Goal: Task Accomplishment & Management: Manage account settings

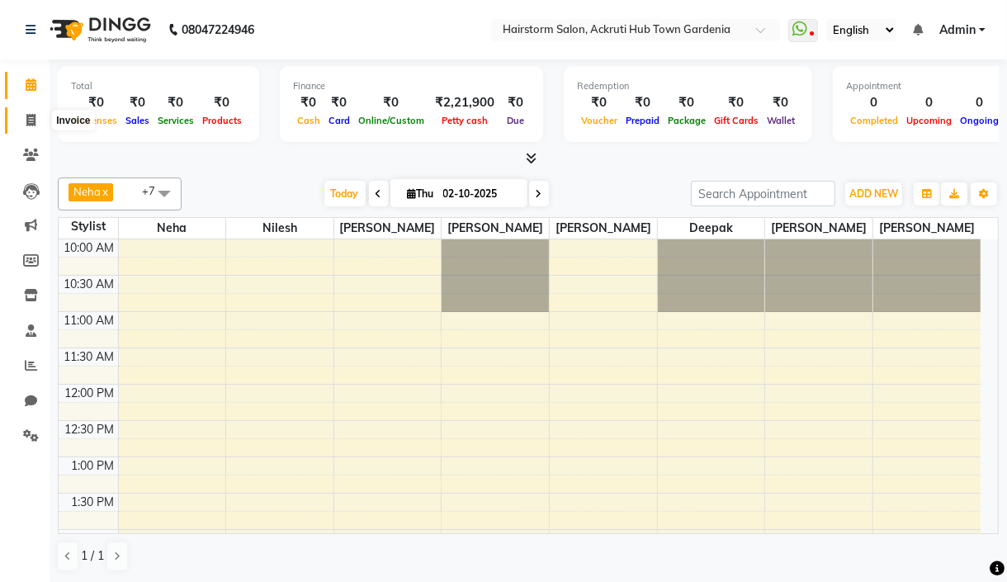
click at [30, 118] on icon at bounding box center [30, 120] width 9 height 12
select select "279"
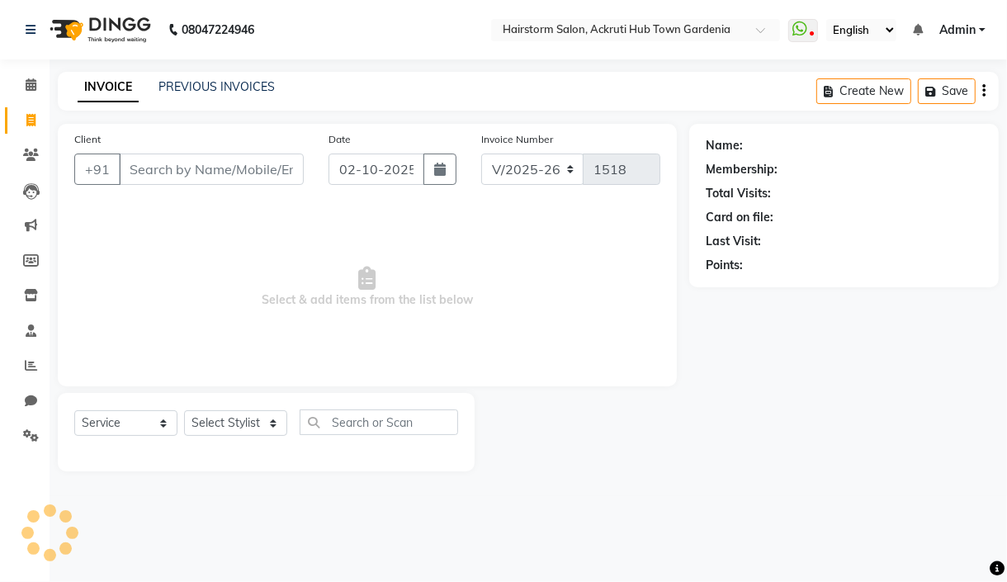
select select "product"
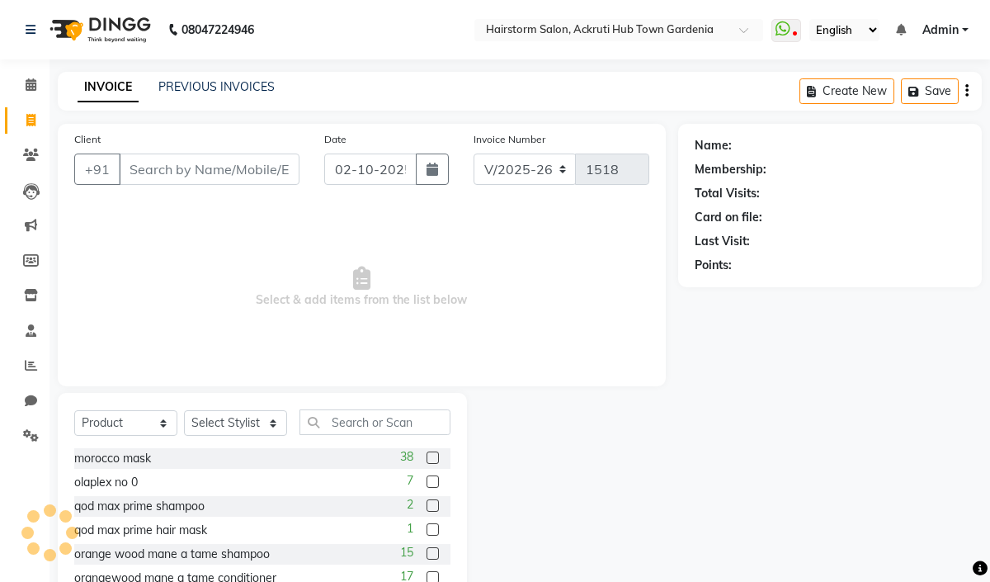
click at [172, 170] on input "Client" at bounding box center [209, 169] width 181 height 31
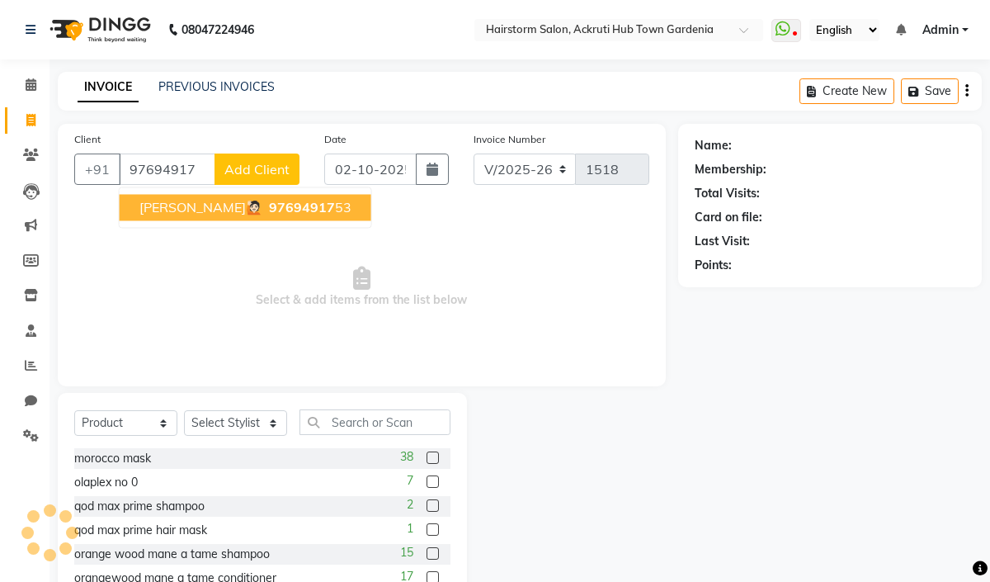
click at [271, 213] on span "97694917" at bounding box center [302, 207] width 66 height 17
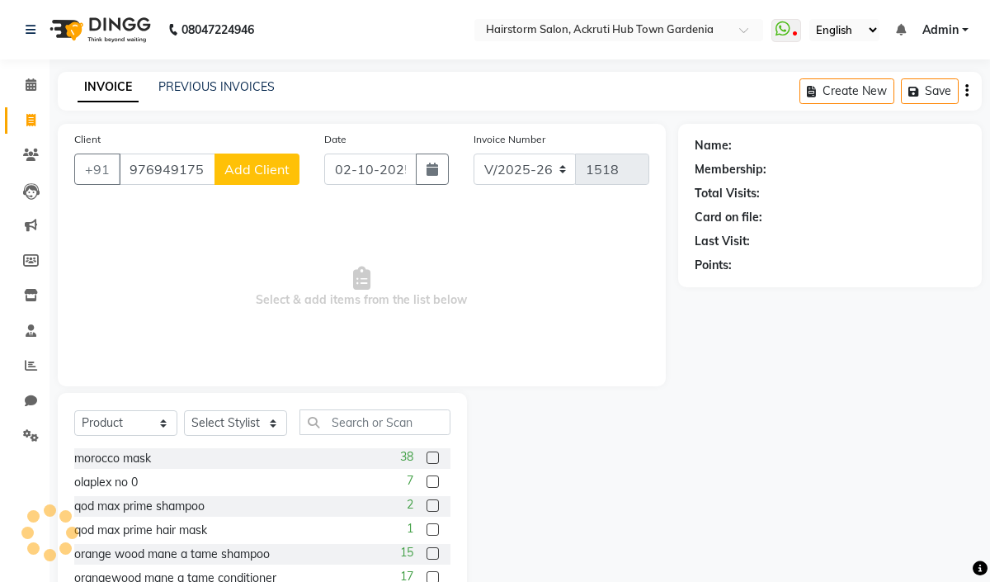
type input "9769491753"
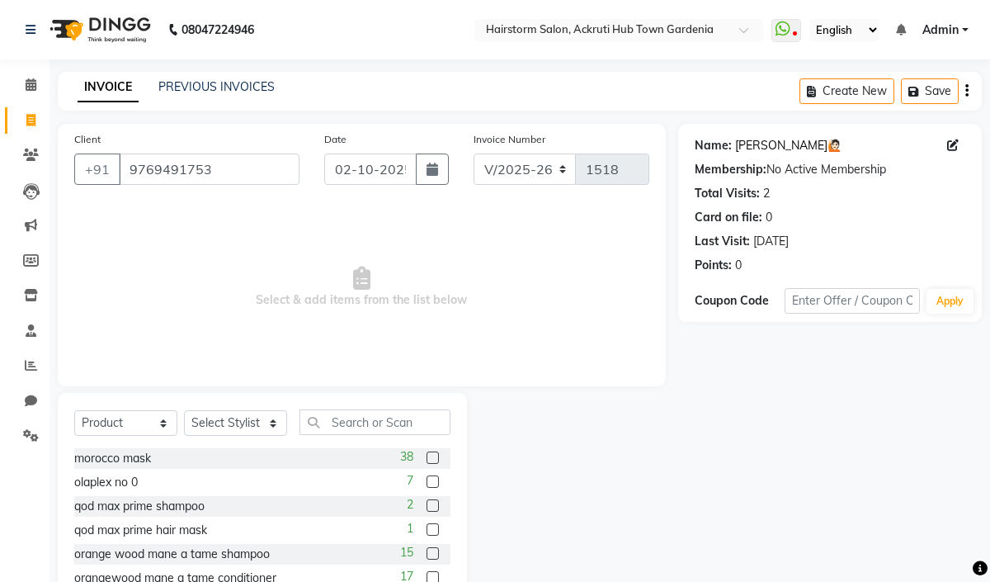
click at [763, 154] on link "[PERSON_NAME]🙋🏻" at bounding box center [788, 145] width 106 height 17
click at [177, 171] on input "9769491753" at bounding box center [209, 169] width 181 height 31
click at [155, 417] on select "Select Service Product Membership Package Voucher Prepaid Gift Card" at bounding box center [125, 423] width 103 height 26
select select "service"
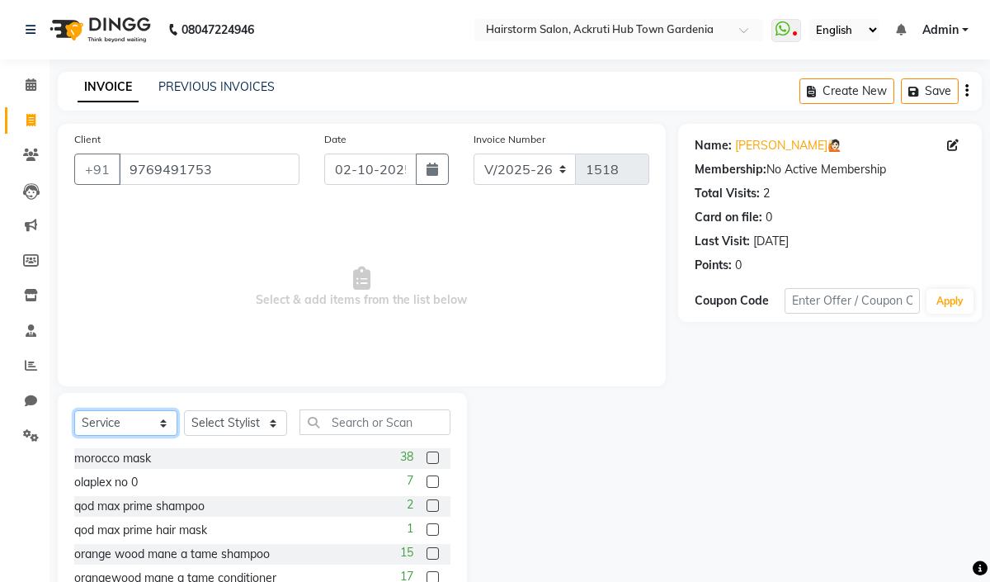
click at [74, 411] on select "Select Service Product Membership Package Voucher Prepaid Gift Card" at bounding box center [125, 423] width 103 height 26
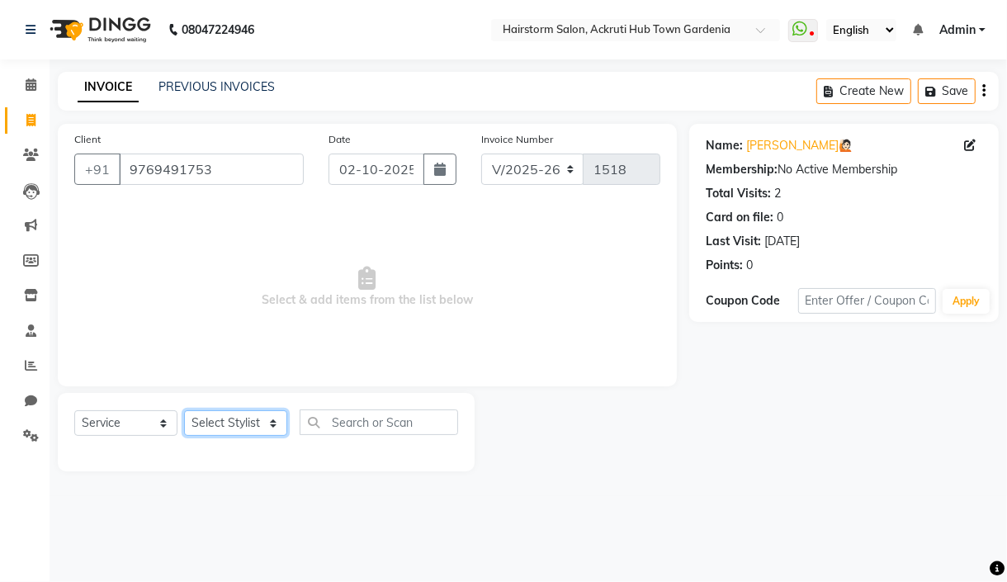
drag, startPoint x: 253, startPoint y: 429, endPoint x: 272, endPoint y: 432, distance: 19.3
click at [253, 429] on select "Select Stylist Arbaaz patel deepak jayesh monali Neha Nilesh nishu sarika parmar" at bounding box center [235, 423] width 103 height 26
select select "59938"
click at [184, 411] on select "Select Stylist Arbaaz patel deepak jayesh monali Neha Nilesh nishu sarika parmar" at bounding box center [235, 423] width 103 height 26
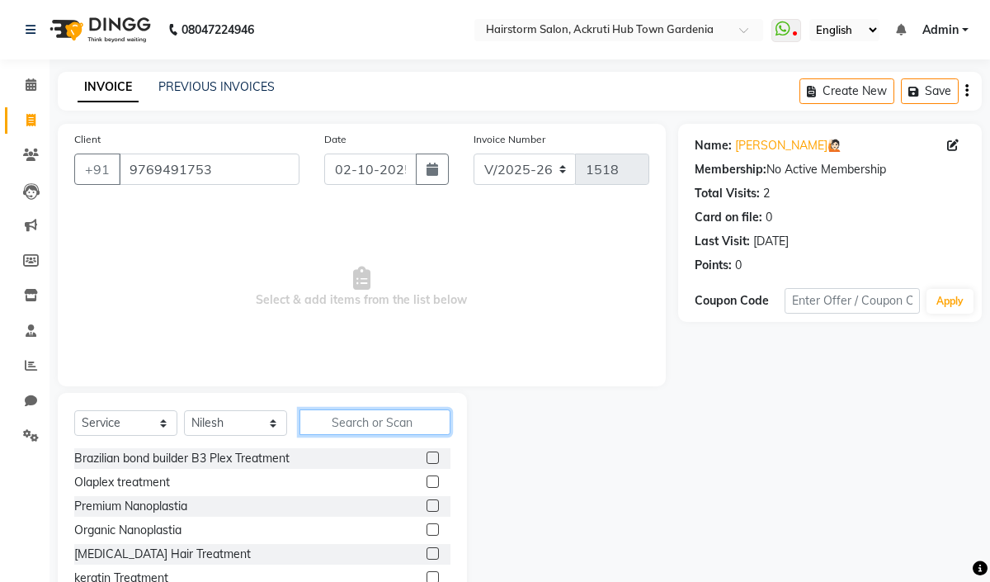
click at [339, 427] on input "text" at bounding box center [375, 422] width 151 height 26
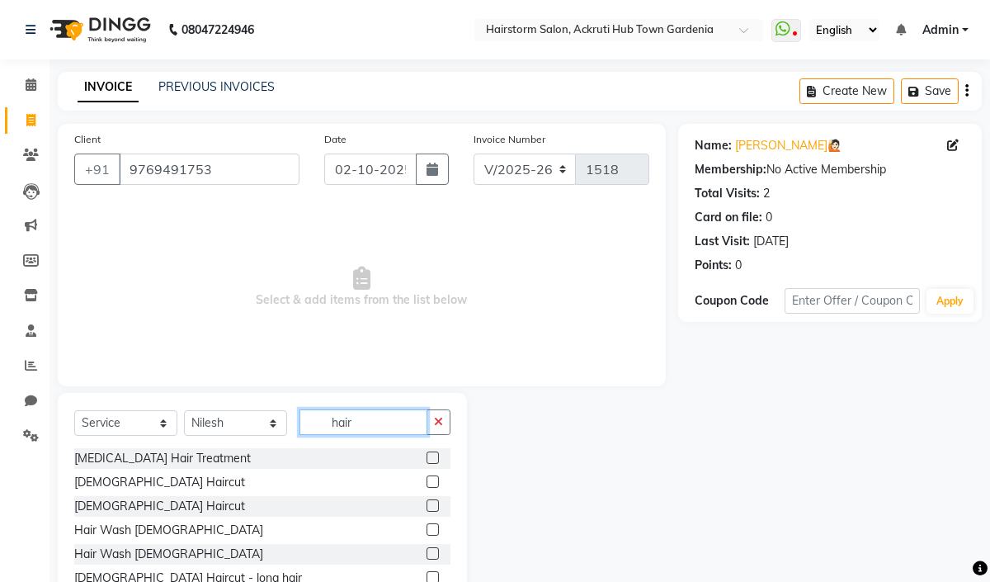
type input "hair"
click at [427, 480] on label at bounding box center [433, 481] width 12 height 12
click at [427, 480] on input "checkbox" at bounding box center [432, 482] width 11 height 11
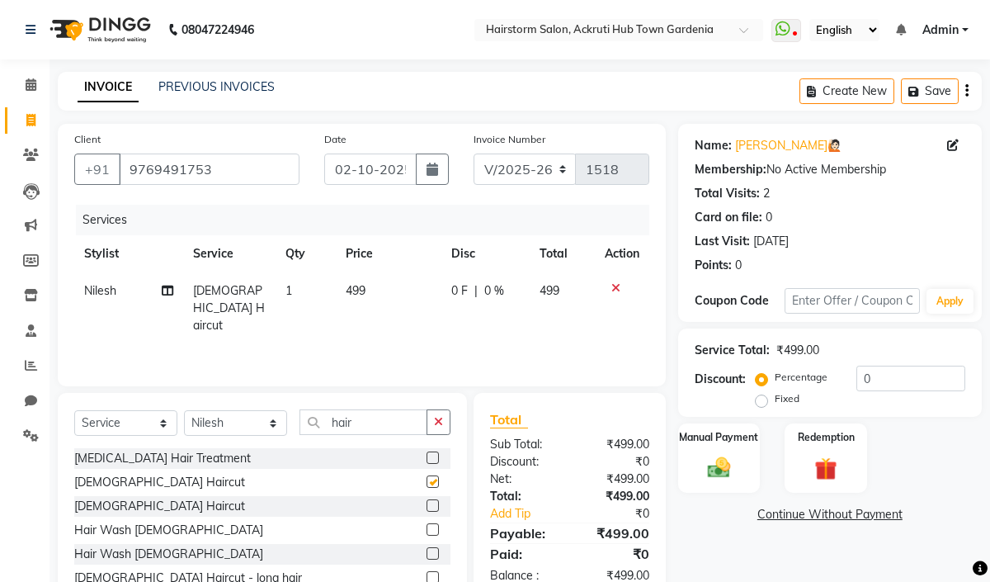
checkbox input "false"
drag, startPoint x: 366, startPoint y: 295, endPoint x: 378, endPoint y: 295, distance: 11.6
click at [367, 295] on td "499" at bounding box center [389, 308] width 106 height 72
select select "59938"
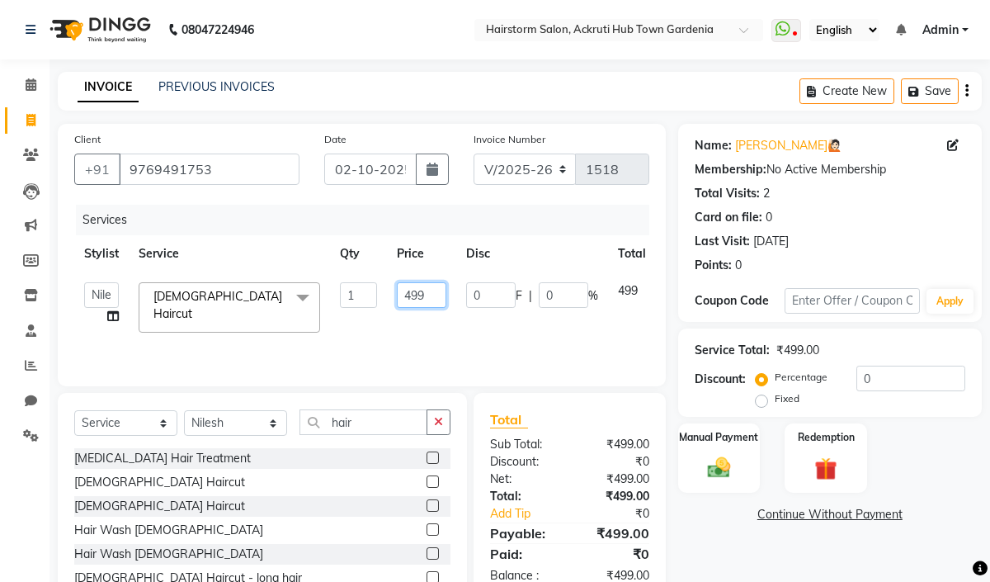
click at [422, 292] on input "499" at bounding box center [422, 295] width 50 height 26
type input "4"
type input "600"
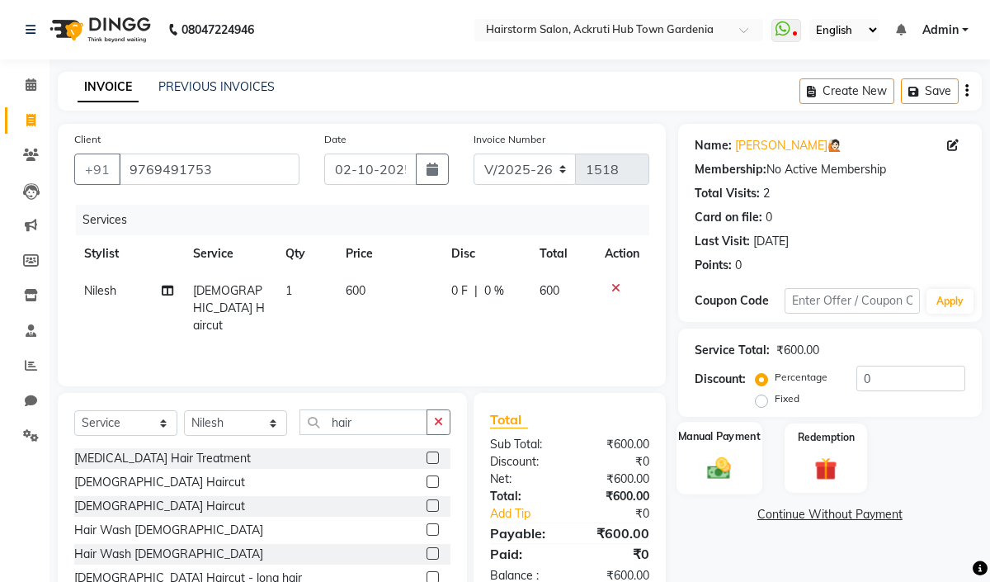
click at [717, 433] on label "Manual Payment" at bounding box center [719, 436] width 83 height 16
click at [848, 517] on span "GPay" at bounding box center [860, 515] width 34 height 19
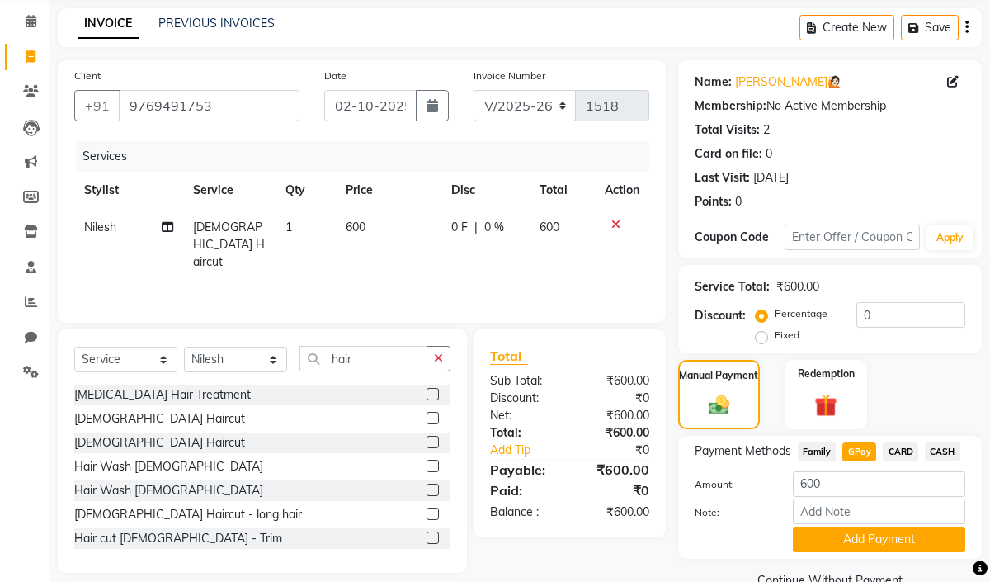
scroll to position [100, 0]
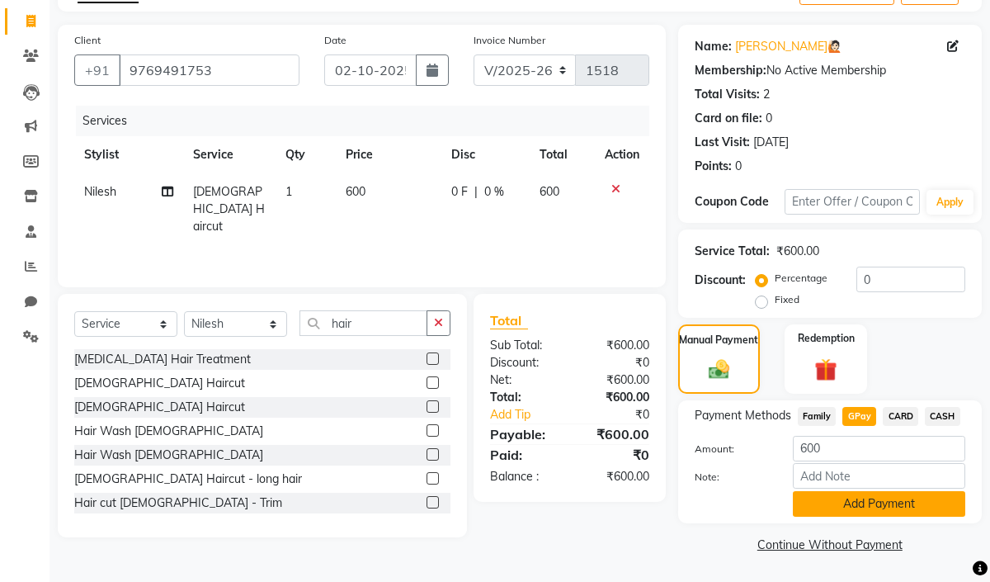
click at [853, 513] on button "Add Payment" at bounding box center [879, 504] width 172 height 26
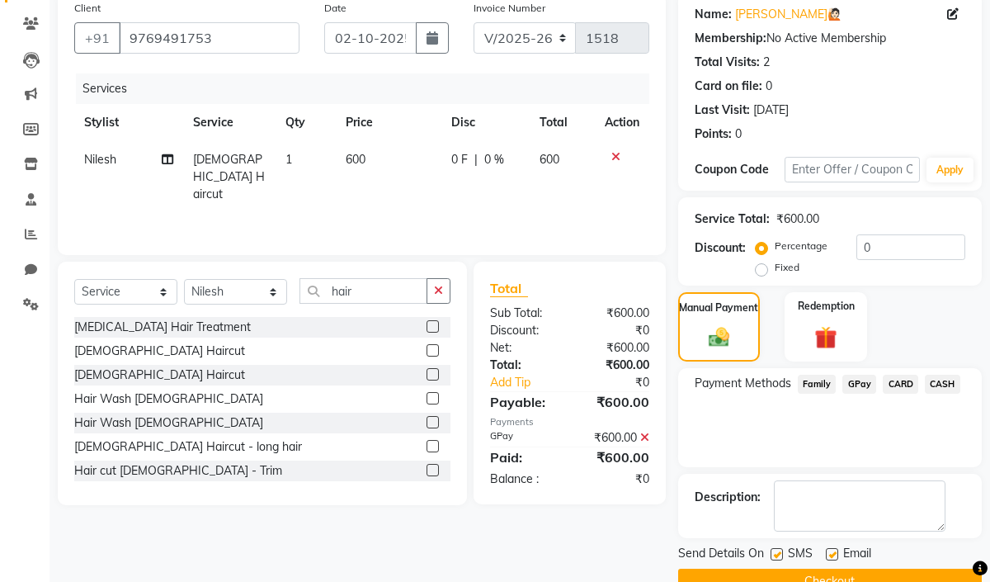
scroll to position [168, 0]
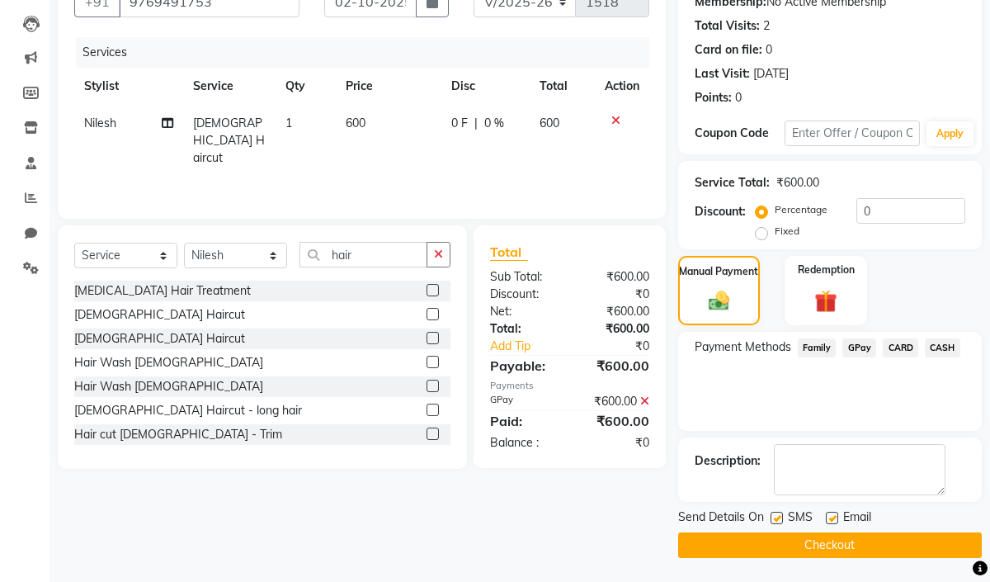
click at [857, 540] on button "Checkout" at bounding box center [830, 545] width 304 height 26
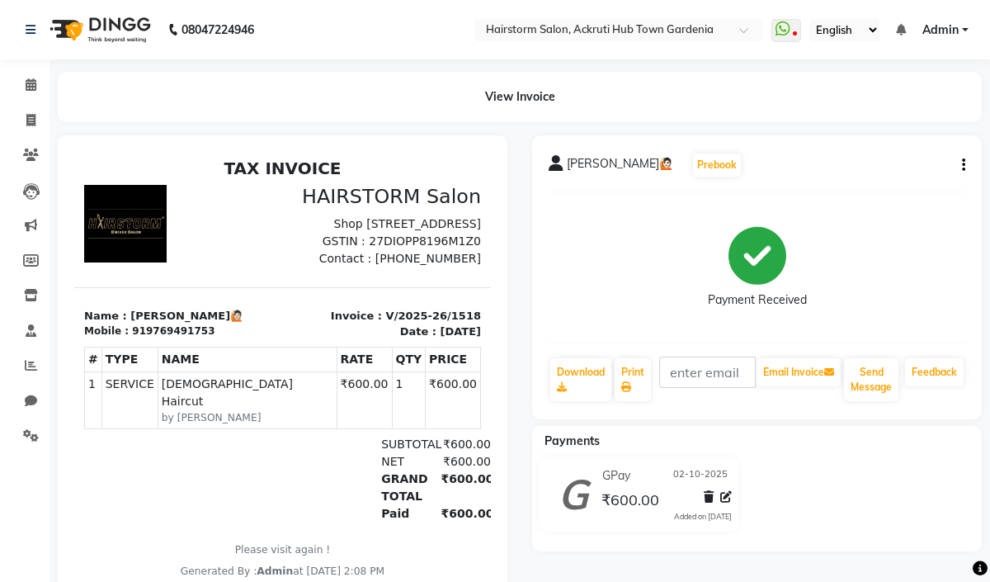
select select "279"
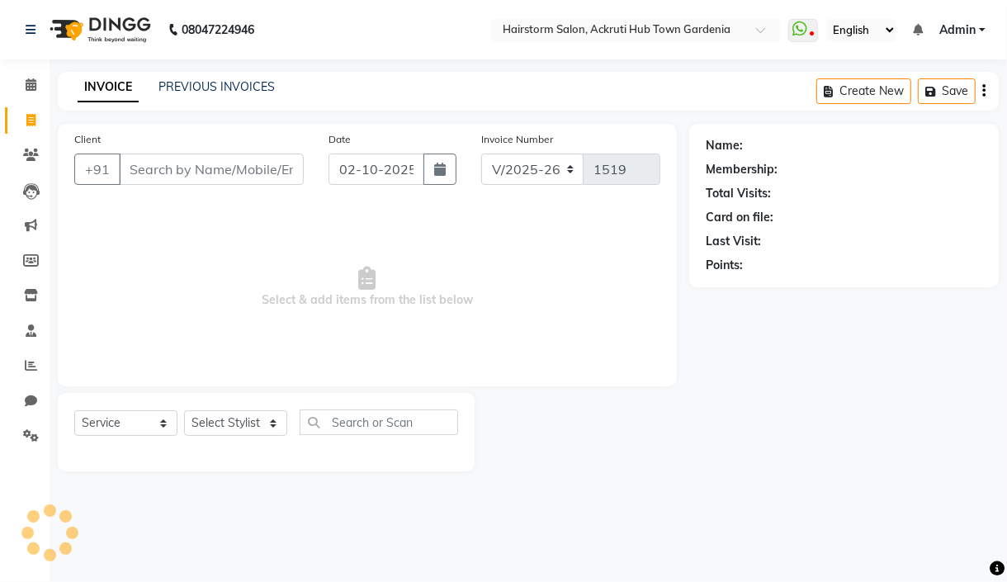
select select "product"
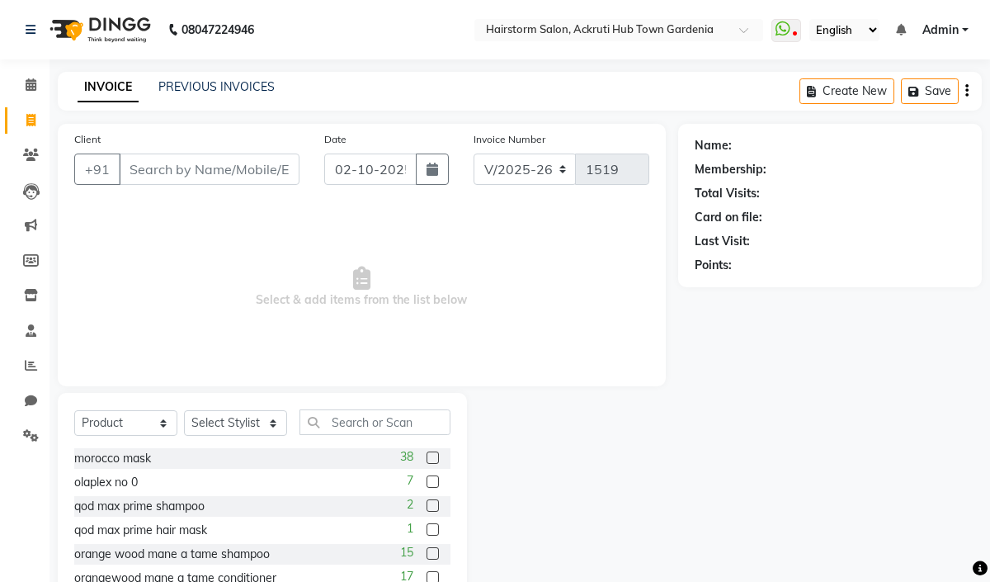
click at [204, 160] on input "Client" at bounding box center [209, 169] width 181 height 31
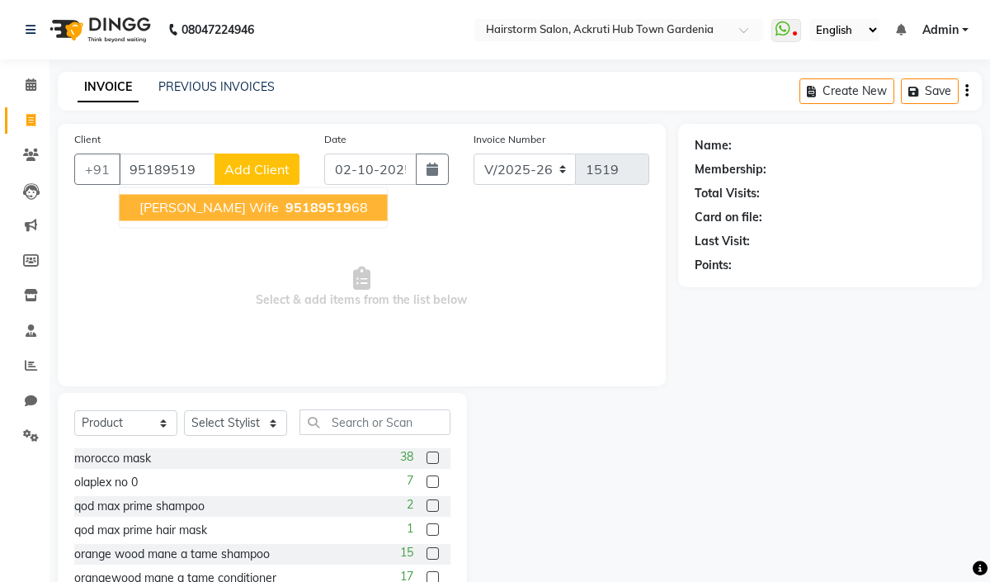
click at [286, 204] on span "95189519" at bounding box center [319, 207] width 66 height 17
type input "9518951968"
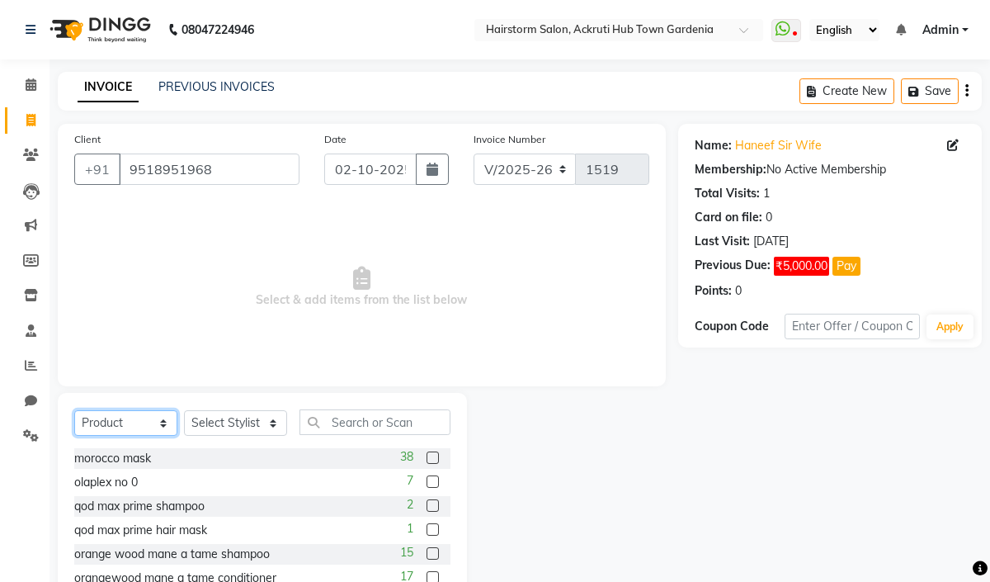
click at [155, 423] on select "Select Service Product Membership Package Voucher Prepaid Gift Card" at bounding box center [125, 423] width 103 height 26
click at [177, 247] on span "Select & add items from the list below" at bounding box center [361, 287] width 575 height 165
click at [155, 423] on select "Select Service Product Membership Package Voucher Prepaid Gift Card" at bounding box center [125, 423] width 103 height 26
select select "service"
click at [74, 411] on select "Select Service Product Membership Package Voucher Prepaid Gift Card" at bounding box center [125, 423] width 103 height 26
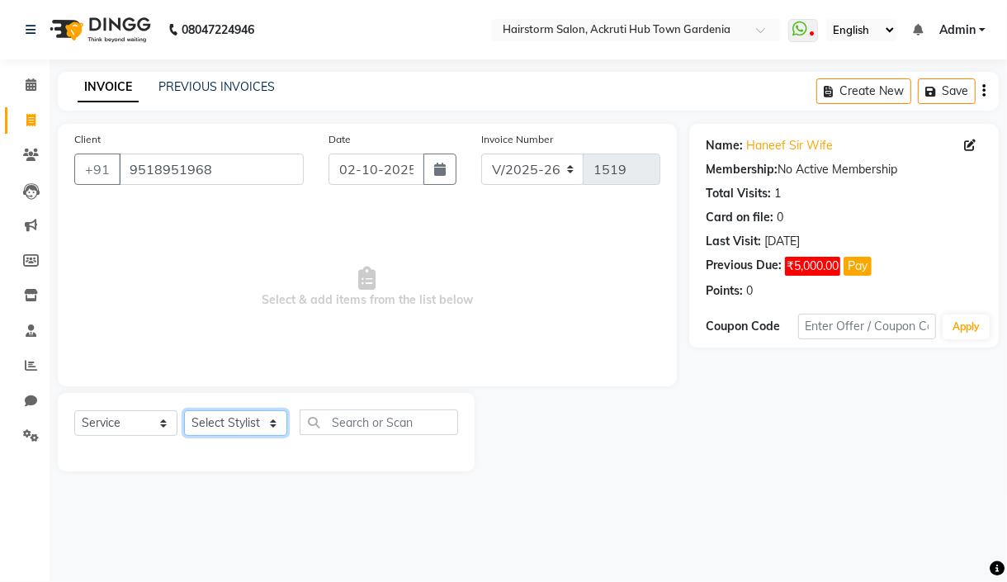
click at [236, 422] on select "Select Stylist Arbaaz patel deepak jayesh monali Neha Nilesh nishu sarika parmar" at bounding box center [235, 423] width 103 height 26
select select "59936"
click at [184, 411] on select "Select Stylist Arbaaz patel deepak jayesh monali Neha Nilesh nishu sarika parmar" at bounding box center [235, 423] width 103 height 26
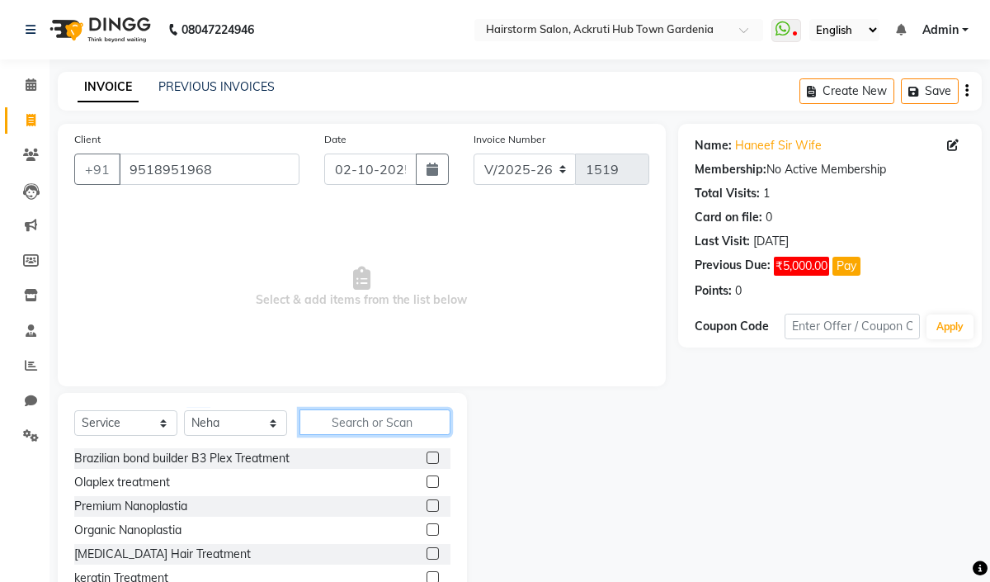
click at [368, 421] on input "text" at bounding box center [375, 422] width 151 height 26
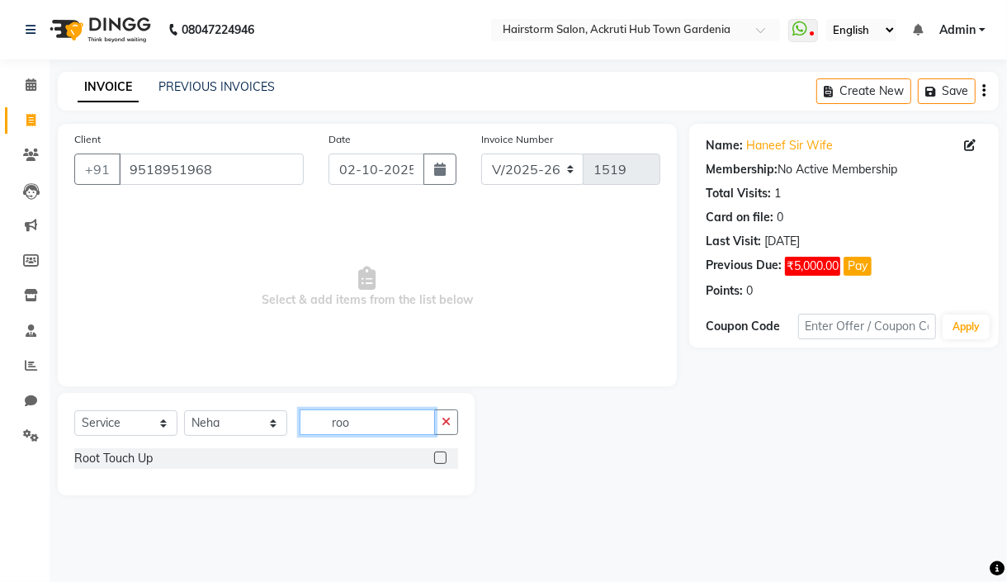
type input "roo"
click at [442, 458] on label at bounding box center [440, 457] width 12 height 12
click at [442, 458] on input "checkbox" at bounding box center [439, 458] width 11 height 11
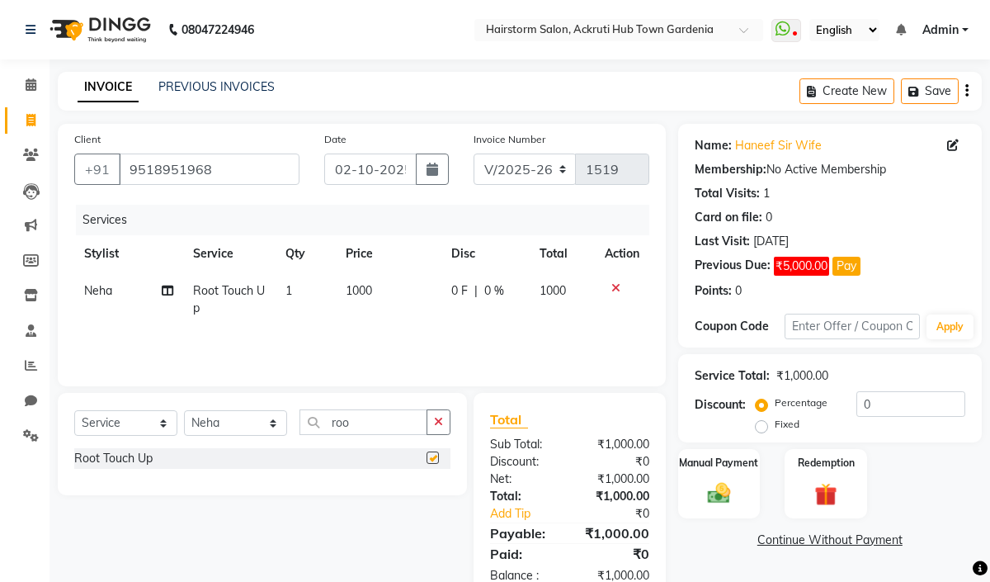
checkbox input "false"
click at [380, 455] on div "Root Touch Up" at bounding box center [262, 458] width 376 height 21
drag, startPoint x: 349, startPoint y: 423, endPoint x: 328, endPoint y: 428, distance: 22.0
click at [328, 428] on input "roo" at bounding box center [364, 422] width 128 height 26
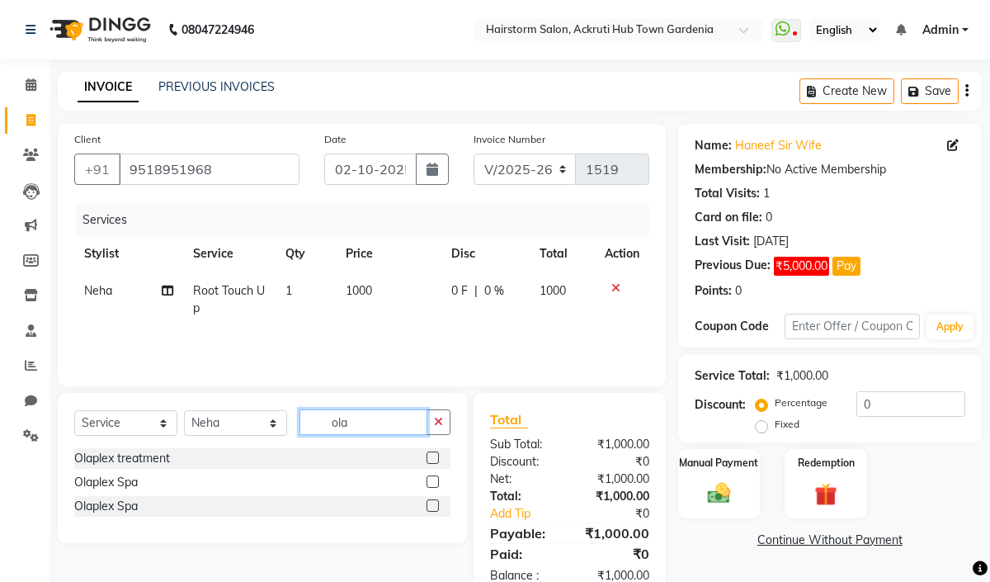
type input "ola"
click at [428, 456] on label at bounding box center [433, 457] width 12 height 12
click at [428, 456] on input "checkbox" at bounding box center [432, 458] width 11 height 11
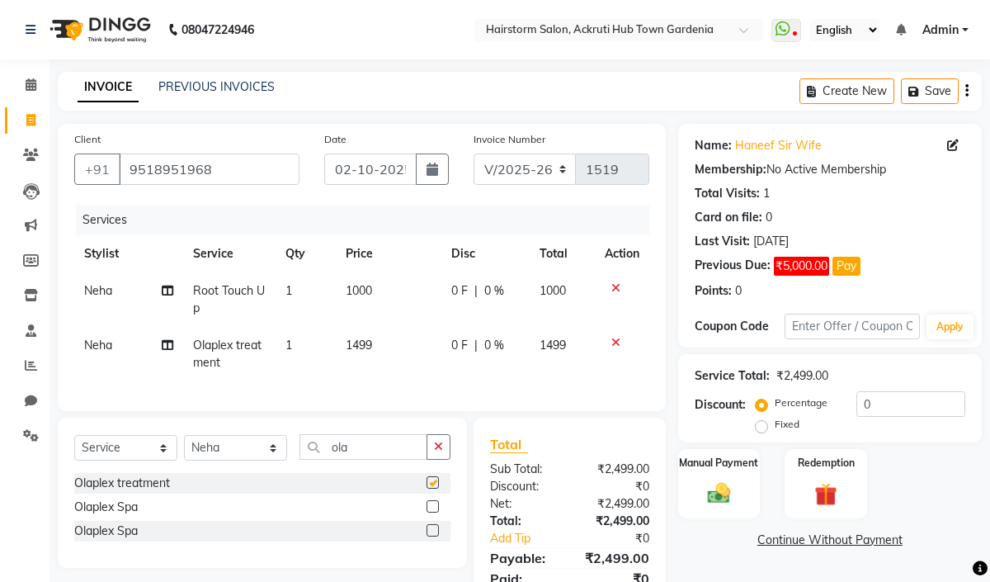
checkbox input "false"
click at [390, 343] on td "1499" at bounding box center [389, 354] width 106 height 54
select select "59936"
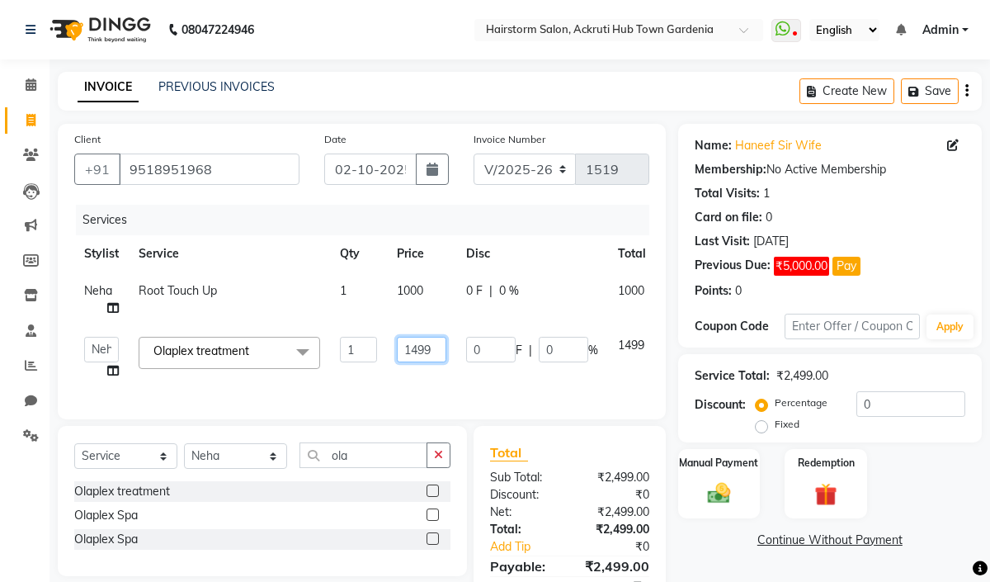
drag, startPoint x: 436, startPoint y: 348, endPoint x: 398, endPoint y: 351, distance: 38.0
click at [398, 351] on input "1499" at bounding box center [422, 350] width 50 height 26
type input "1510"
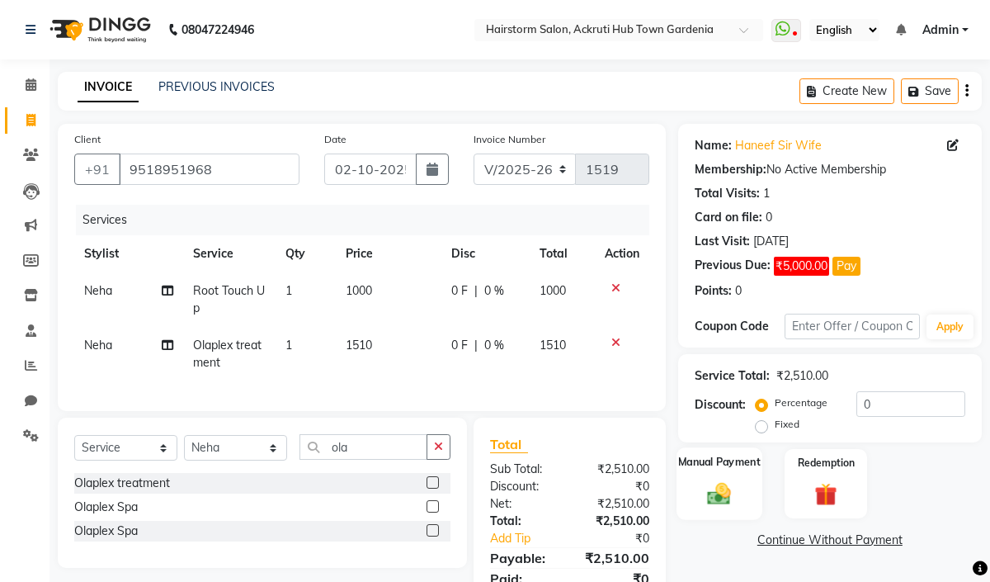
click at [699, 472] on div "Manual Payment" at bounding box center [720, 483] width 86 height 73
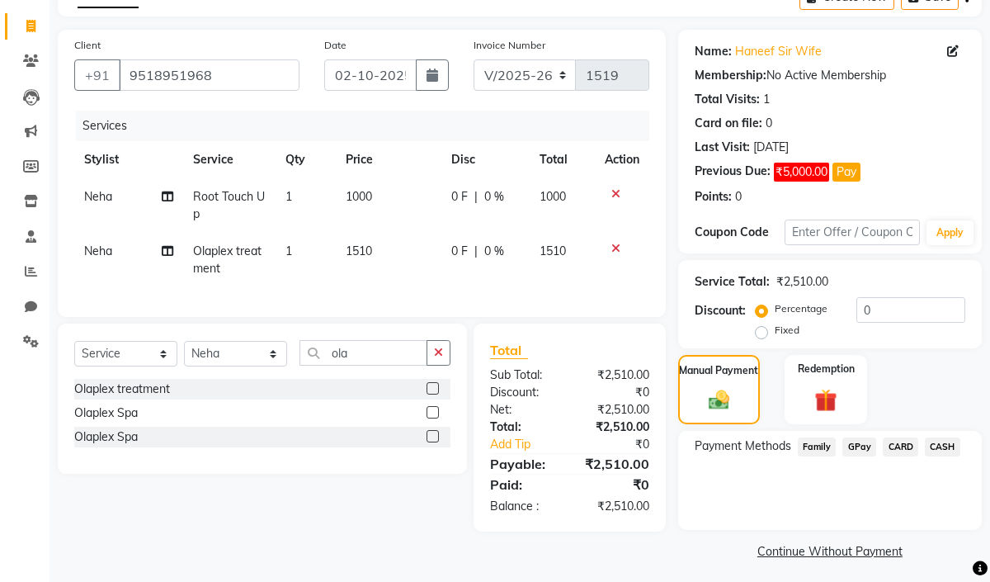
scroll to position [100, 0]
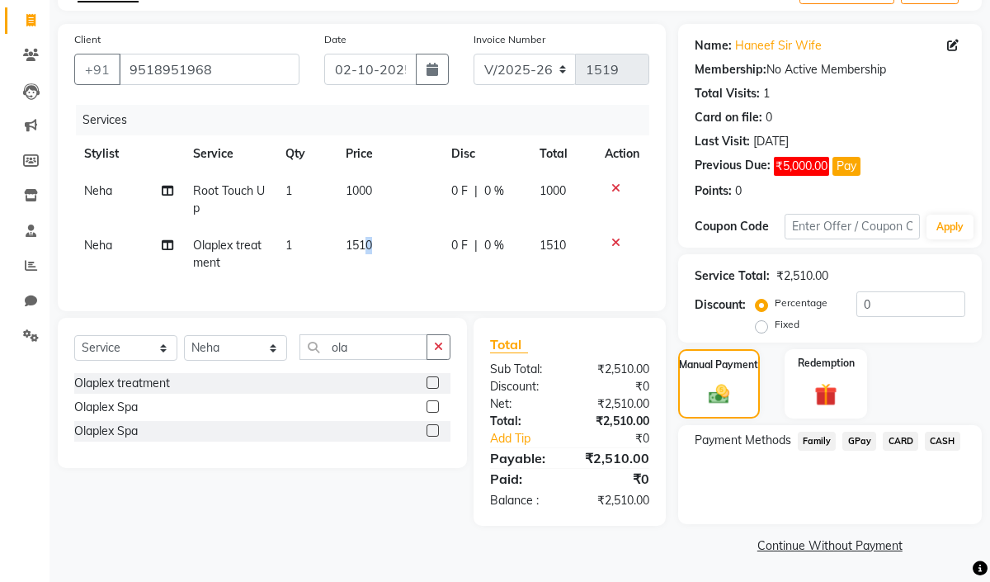
click at [370, 243] on span "1510" at bounding box center [359, 245] width 26 height 15
select select "59936"
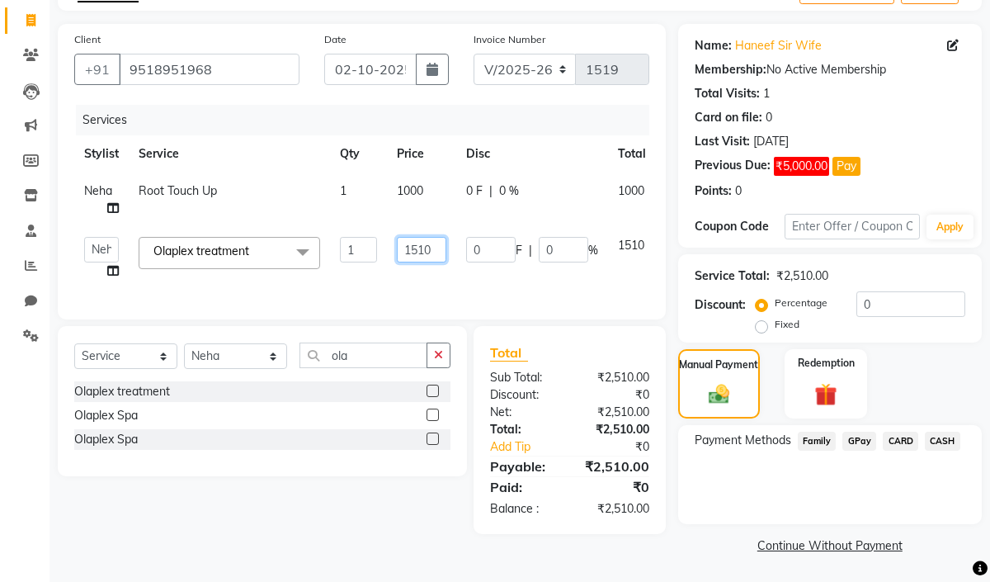
drag, startPoint x: 424, startPoint y: 245, endPoint x: 416, endPoint y: 249, distance: 9.2
click at [416, 249] on input "1510" at bounding box center [422, 250] width 50 height 26
type input "1500"
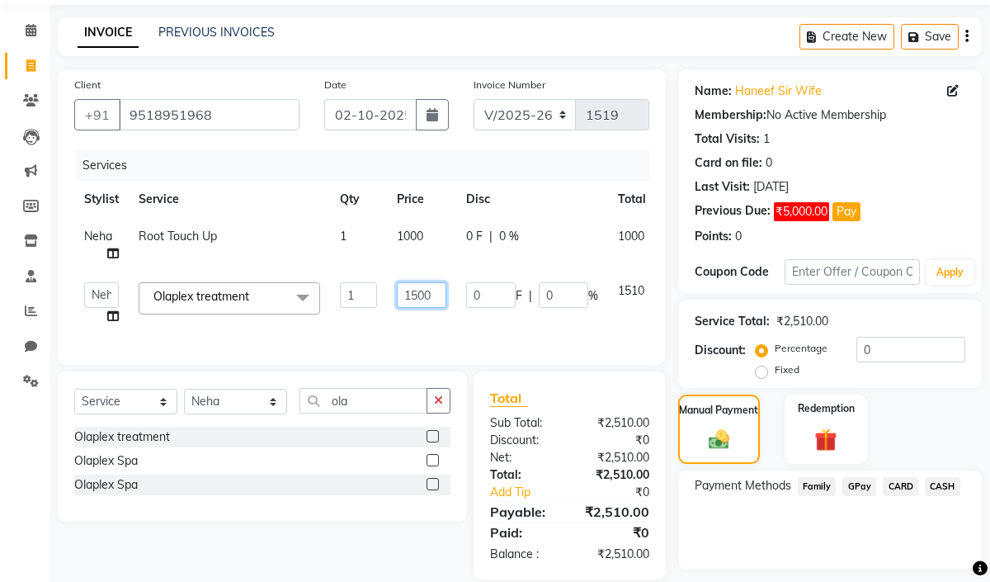
scroll to position [0, 0]
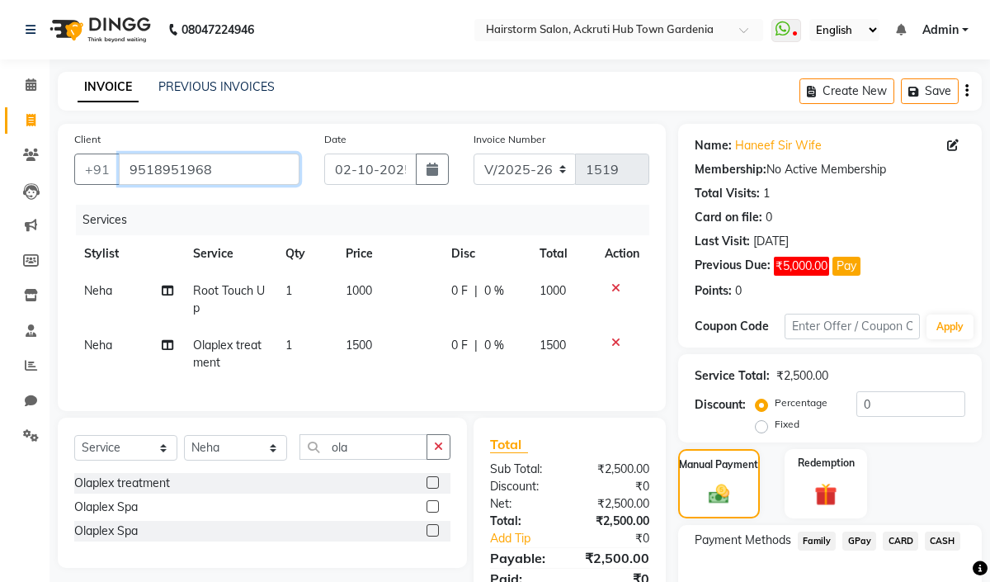
click at [196, 167] on input "9518951968" at bounding box center [209, 169] width 181 height 31
click at [18, 127] on span at bounding box center [31, 120] width 29 height 19
select select "service"
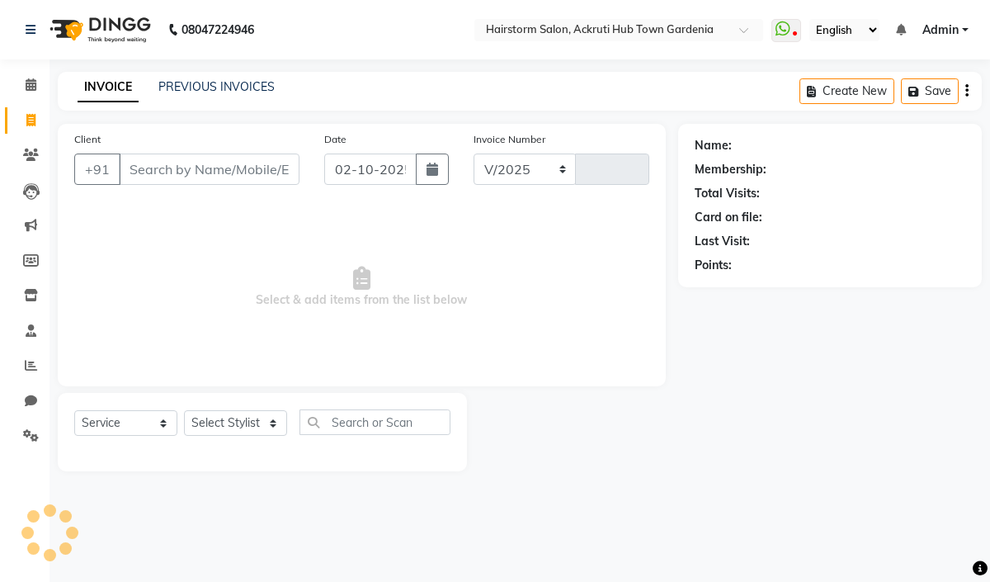
select select "279"
type input "1519"
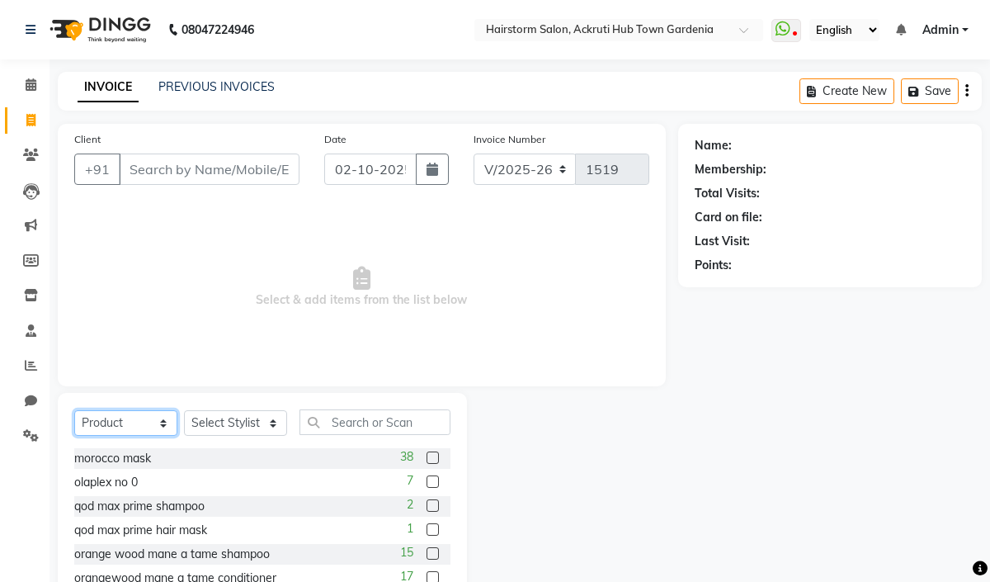
click at [142, 426] on select "Select Service Product Membership Package Voucher Prepaid Gift Card" at bounding box center [125, 423] width 103 height 26
select select "service"
click at [74, 411] on select "Select Service Product Membership Package Voucher Prepaid Gift Card" at bounding box center [125, 423] width 103 height 26
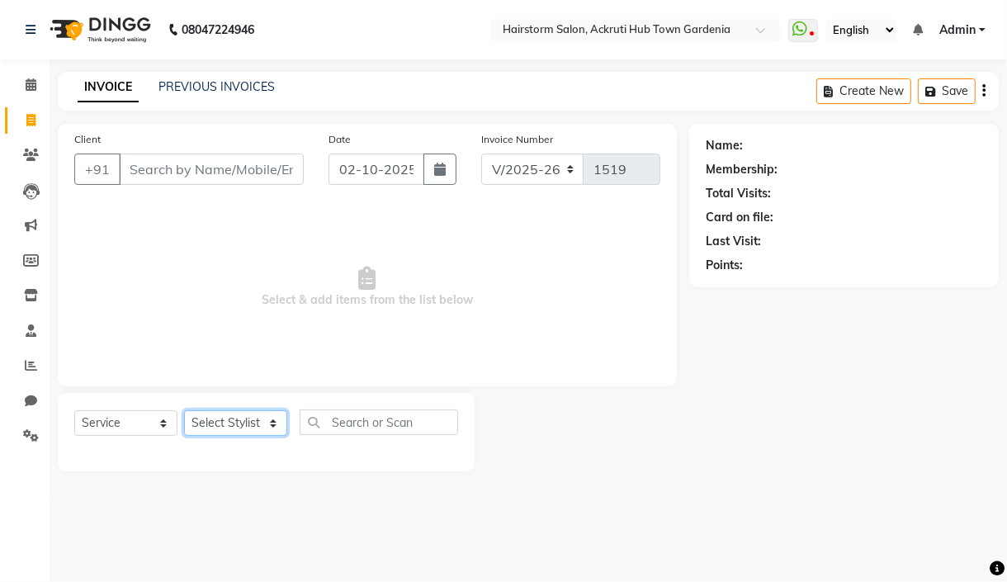
click at [272, 429] on select "Select Stylist Arbaaz patel deepak jayesh monali Neha Nilesh nishu sarika parmar" at bounding box center [235, 423] width 103 height 26
select select "59938"
click at [184, 411] on select "Select Stylist Arbaaz patel deepak jayesh monali Neha Nilesh nishu sarika parmar" at bounding box center [235, 423] width 103 height 26
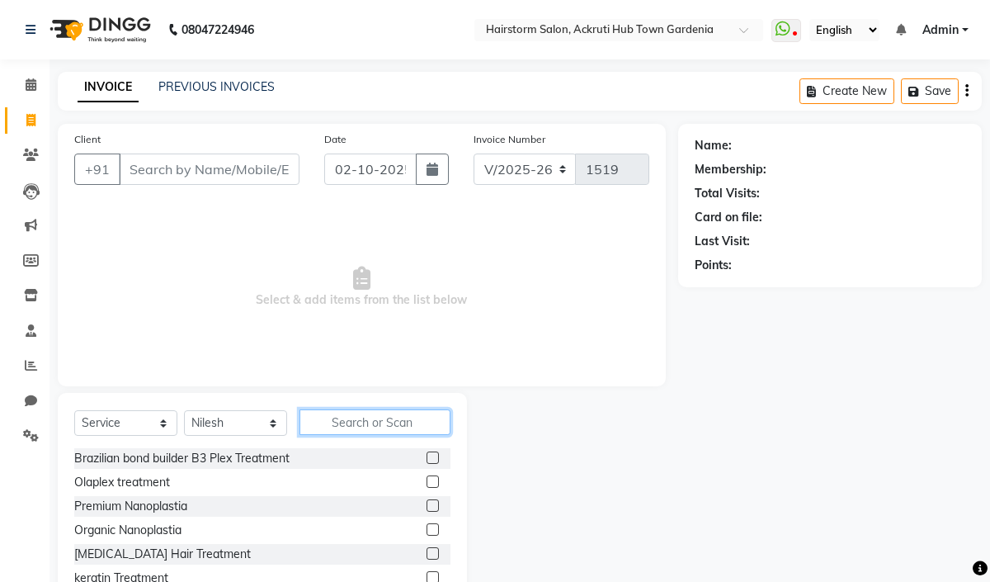
click at [360, 418] on input "text" at bounding box center [375, 422] width 151 height 26
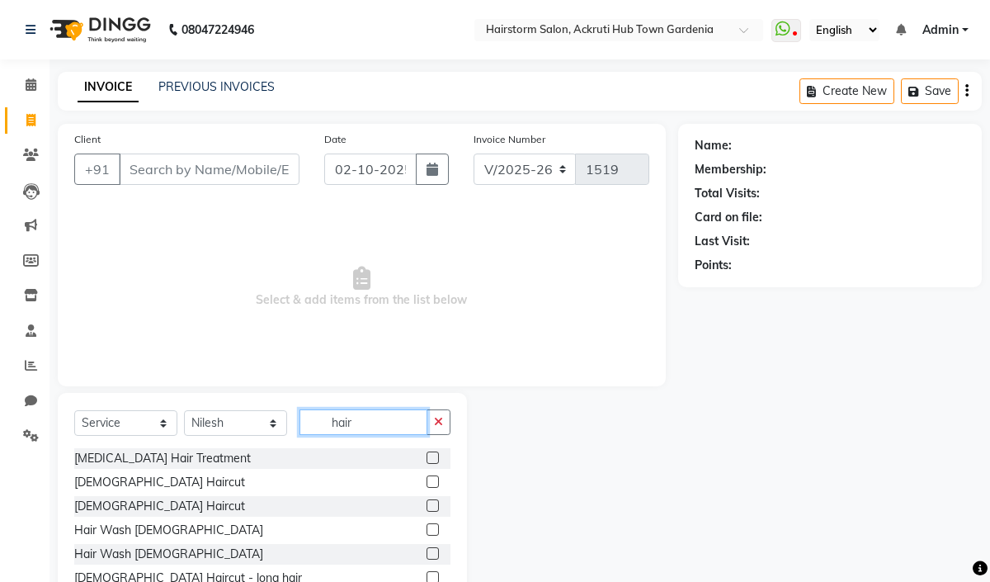
type input "hair"
click at [427, 489] on div at bounding box center [432, 483] width 11 height 17
click at [427, 483] on label at bounding box center [433, 481] width 12 height 12
click at [427, 483] on input "checkbox" at bounding box center [432, 482] width 11 height 11
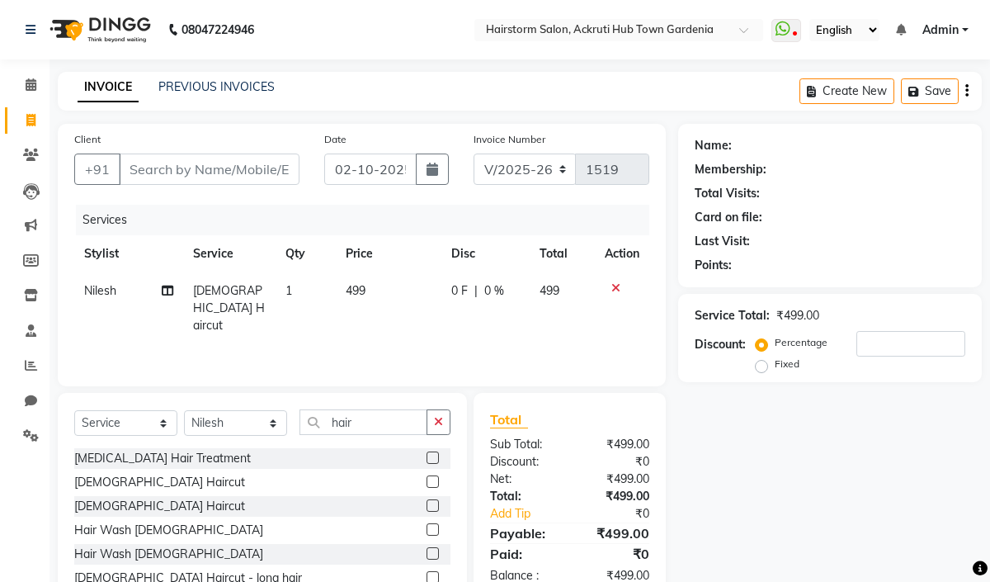
click at [427, 481] on label at bounding box center [433, 481] width 12 height 12
click at [427, 481] on input "checkbox" at bounding box center [432, 482] width 11 height 11
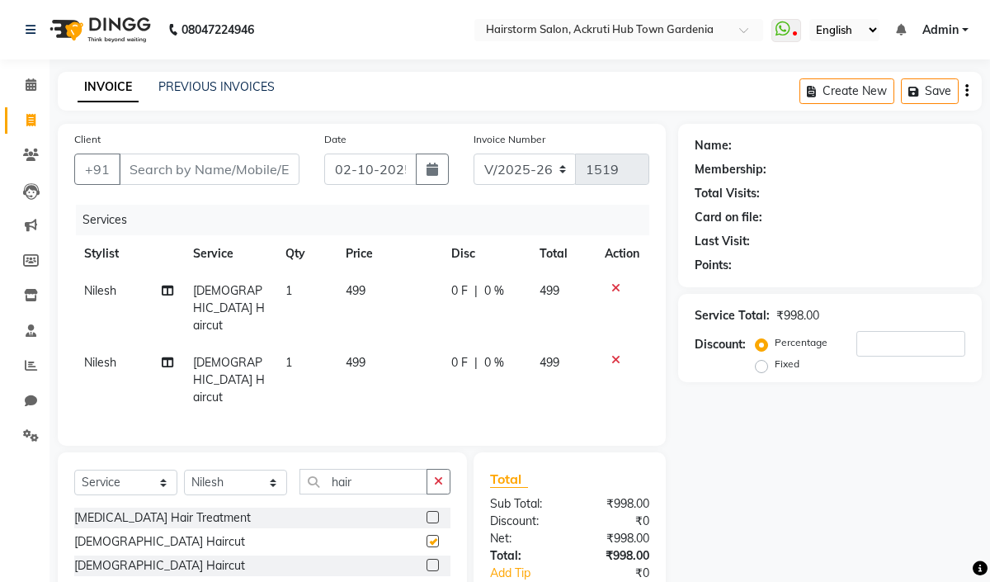
checkbox input "false"
click at [114, 355] on span "Nilesh" at bounding box center [100, 362] width 32 height 15
select select "59938"
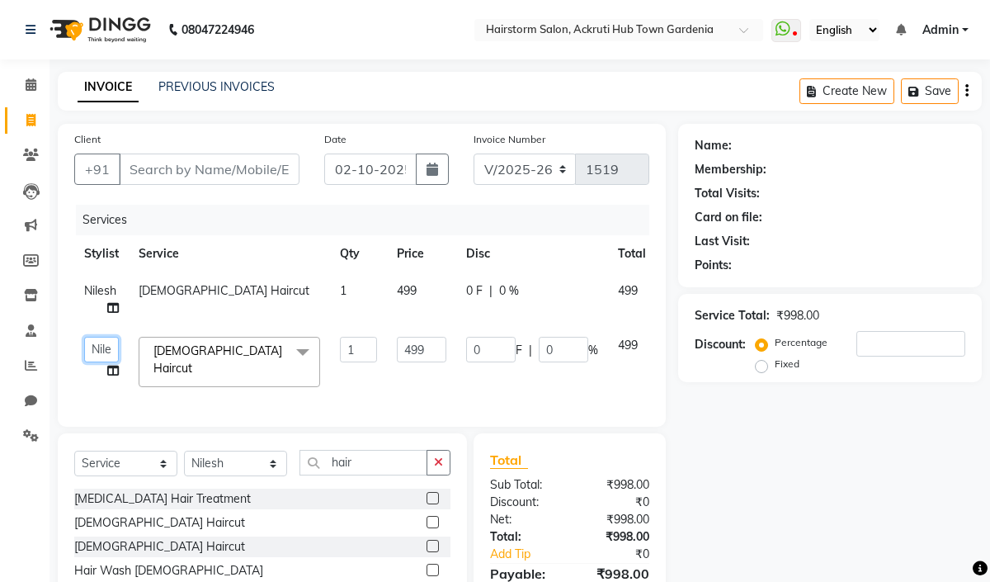
click at [86, 354] on select "Arbaaz patel deepak jayesh monali Neha Nilesh nishu sarika parmar" at bounding box center [101, 350] width 35 height 26
select select "59936"
click at [424, 297] on td "499" at bounding box center [421, 299] width 69 height 54
select select "59938"
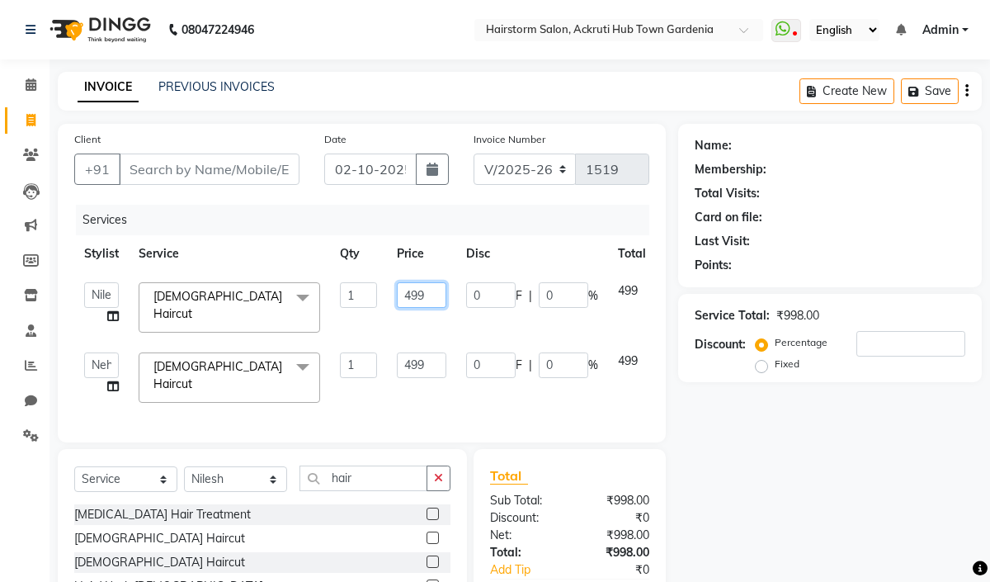
click at [442, 293] on input "499" at bounding box center [422, 295] width 50 height 26
type input "4"
type input "300"
click at [435, 352] on input "499" at bounding box center [422, 365] width 50 height 26
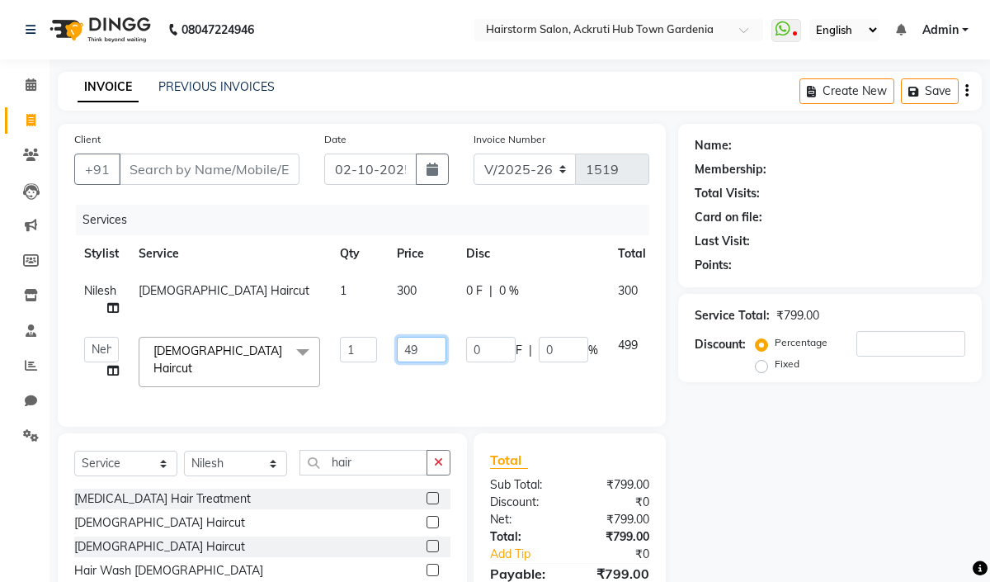
type input "4"
type input "350"
click at [371, 383] on div "Services Stylist Service Qty Price Disc Total Action Nilesh Female Haircut 1 30…" at bounding box center [361, 307] width 575 height 205
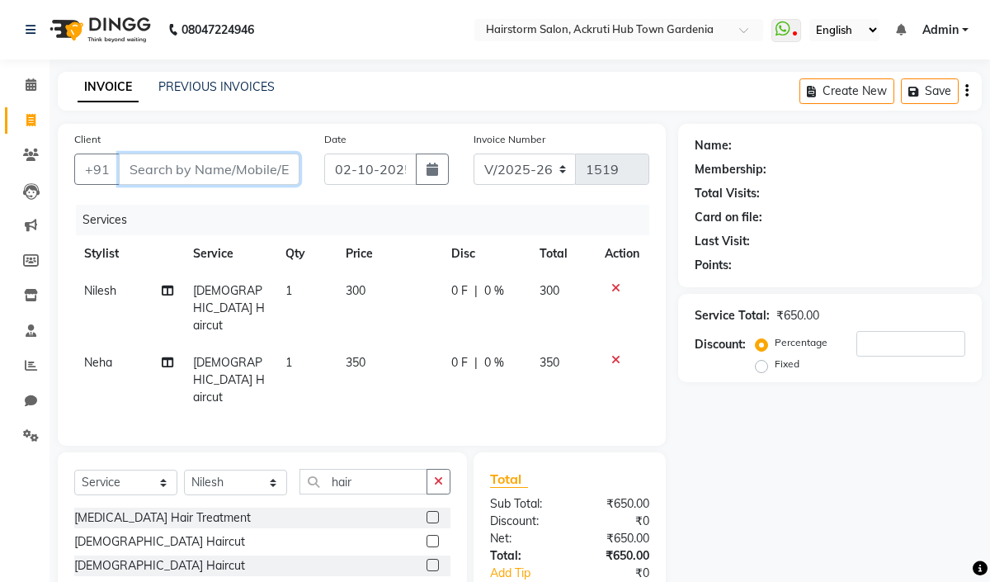
click at [186, 163] on input "Client" at bounding box center [209, 169] width 181 height 31
type input "8"
type input "0"
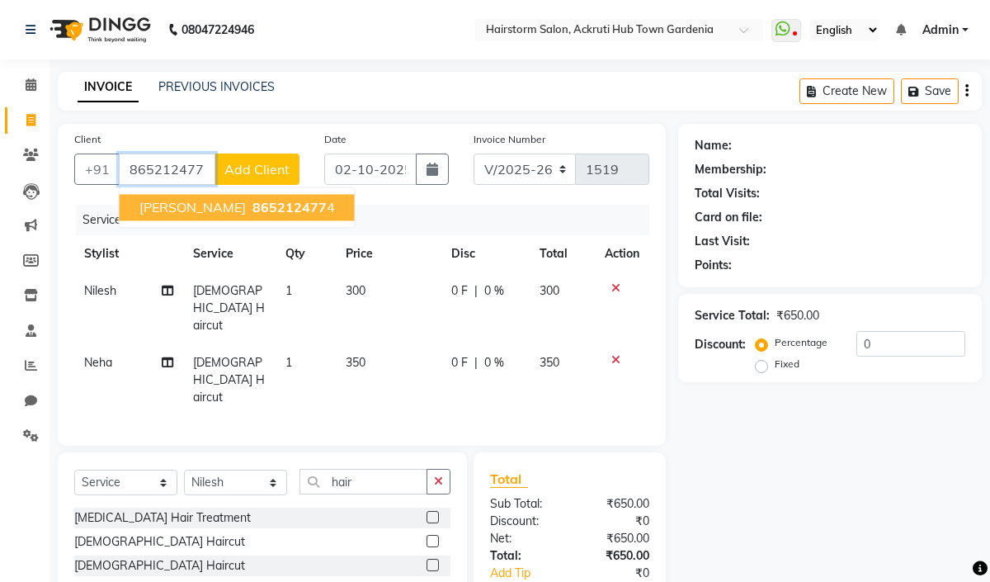
click at [290, 217] on button "Sneha poojari 865212477 4" at bounding box center [237, 207] width 235 height 26
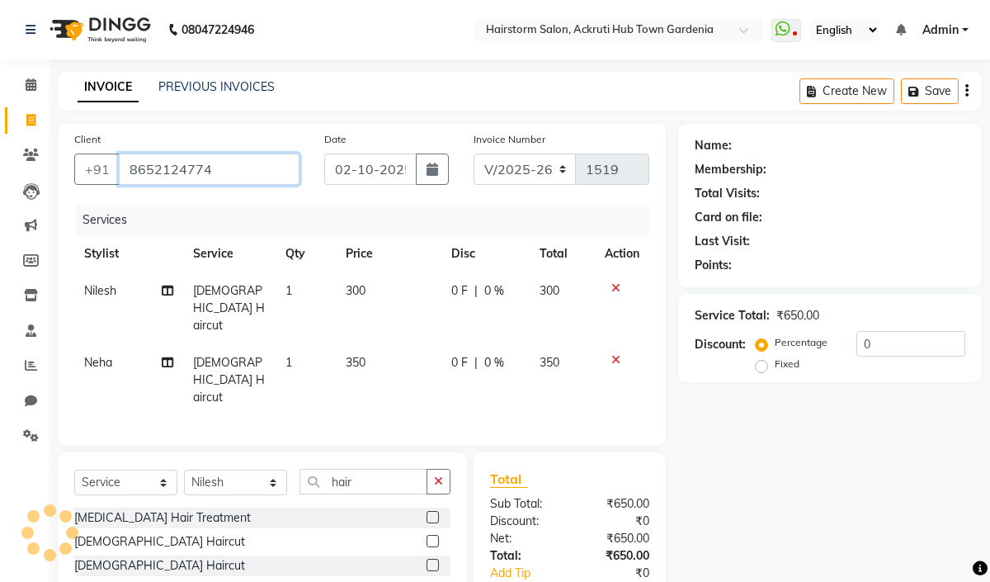
type input "8652124774"
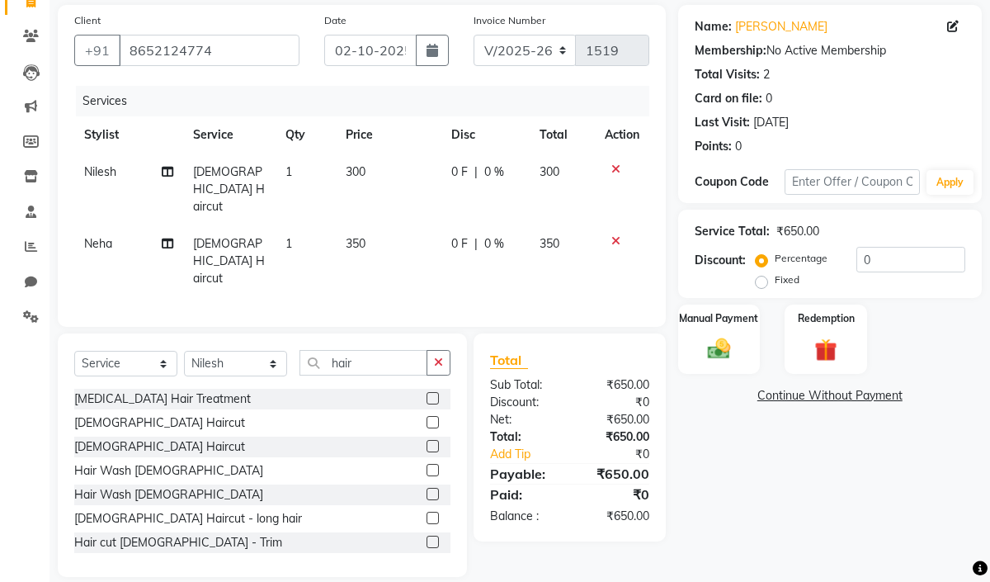
scroll to position [120, 0]
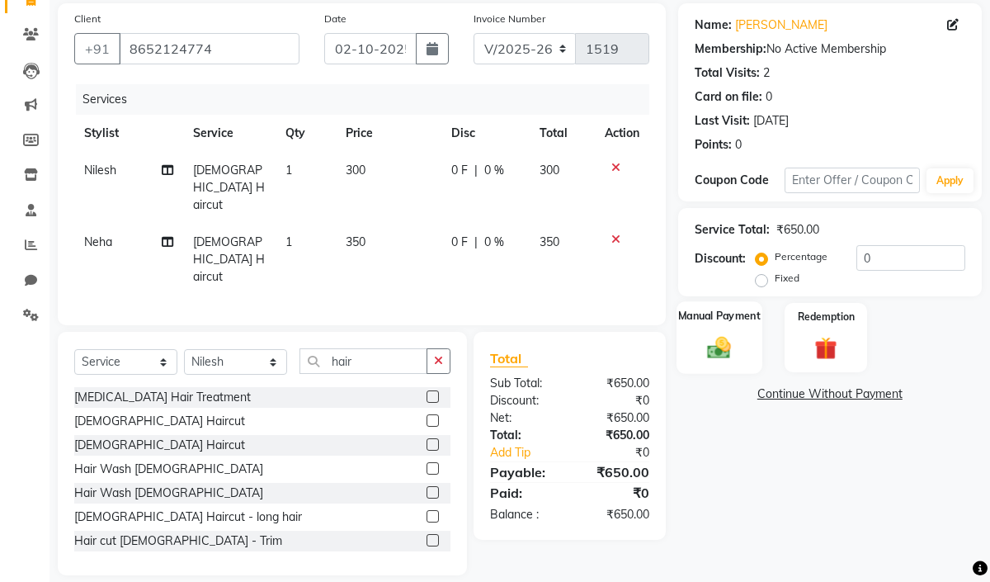
click at [723, 346] on img at bounding box center [719, 346] width 38 height 27
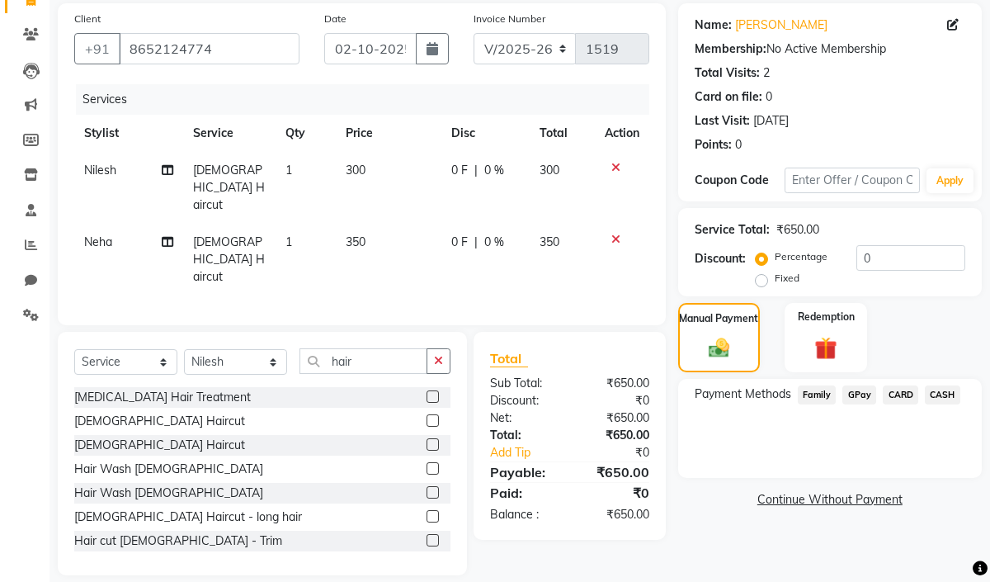
click at [857, 395] on span "GPay" at bounding box center [860, 394] width 34 height 19
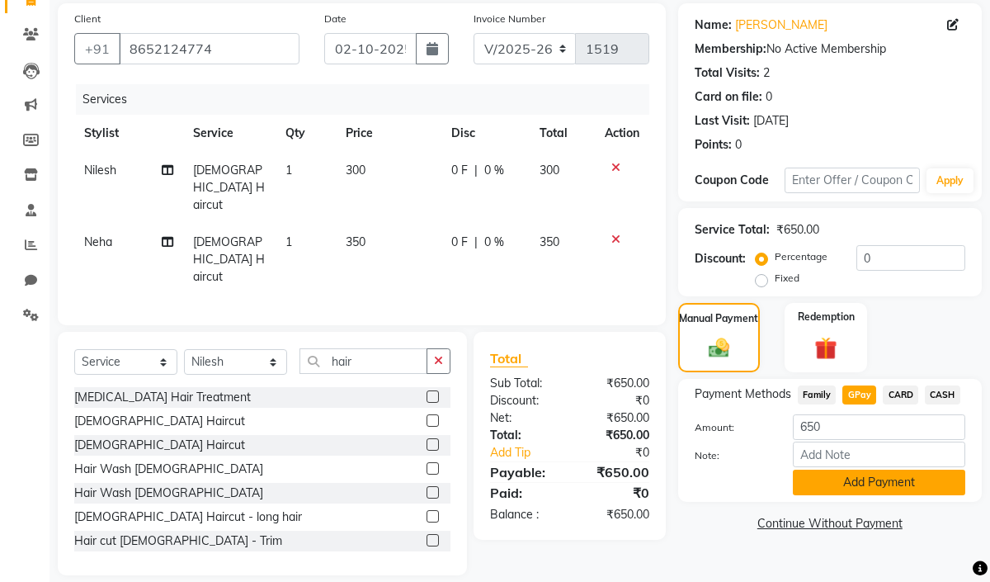
click at [877, 484] on button "Add Payment" at bounding box center [879, 483] width 172 height 26
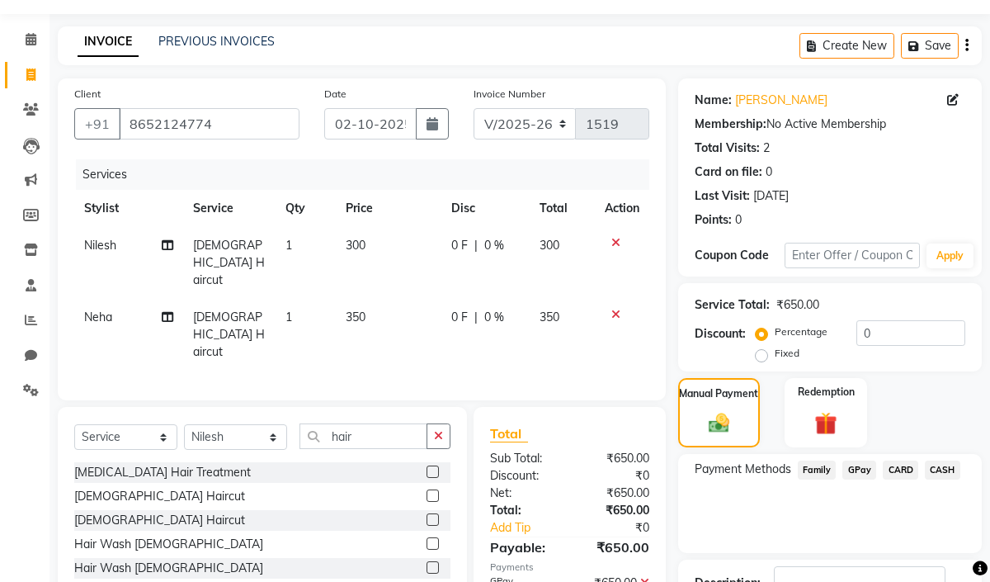
scroll to position [0, 0]
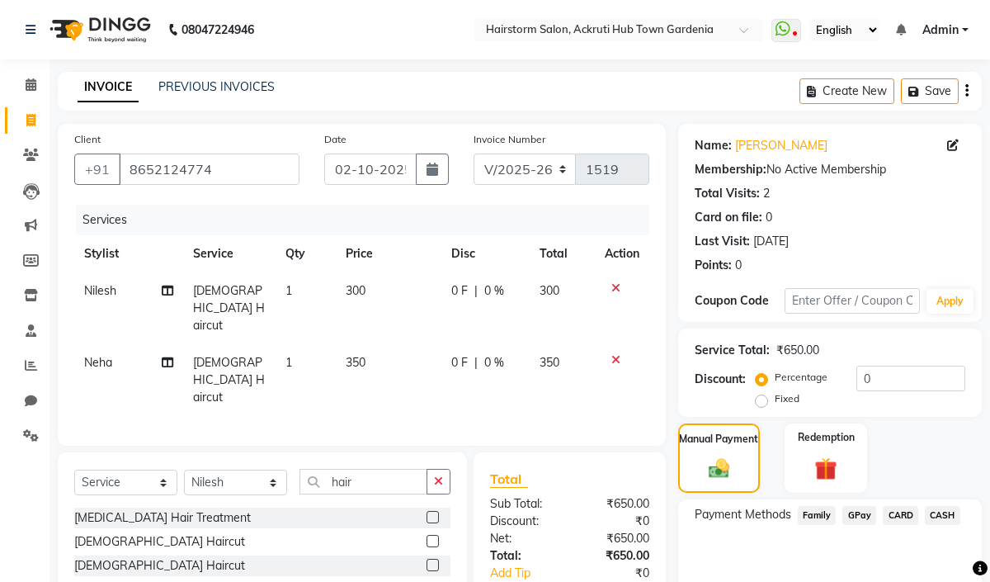
click at [863, 514] on span "GPay" at bounding box center [860, 515] width 34 height 19
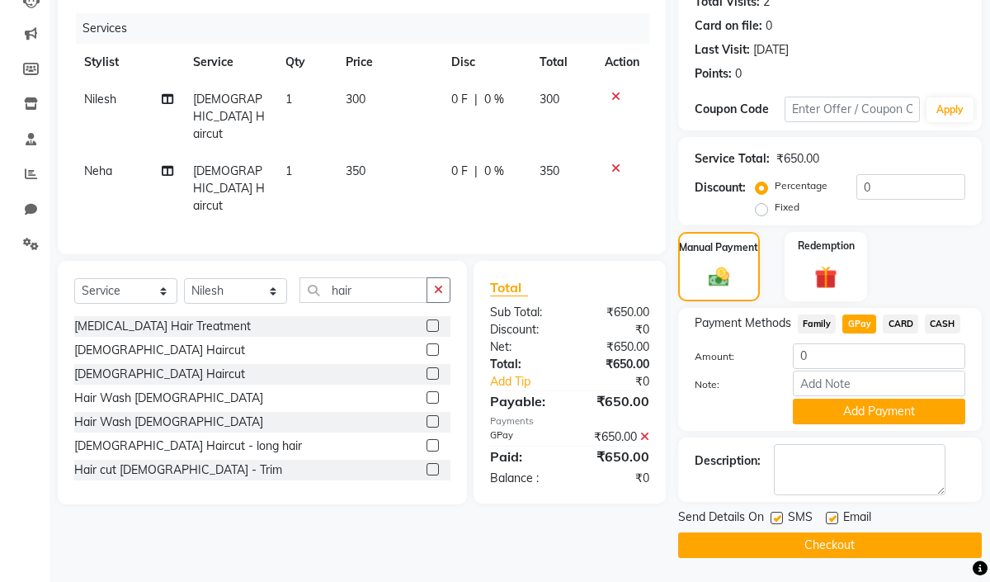
scroll to position [193, 0]
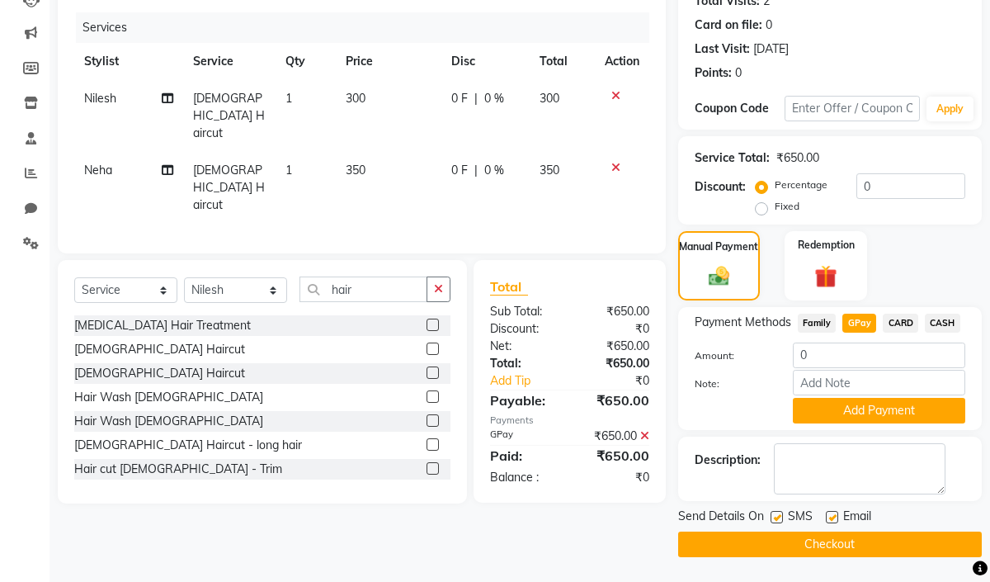
click at [844, 536] on button "Checkout" at bounding box center [830, 544] width 304 height 26
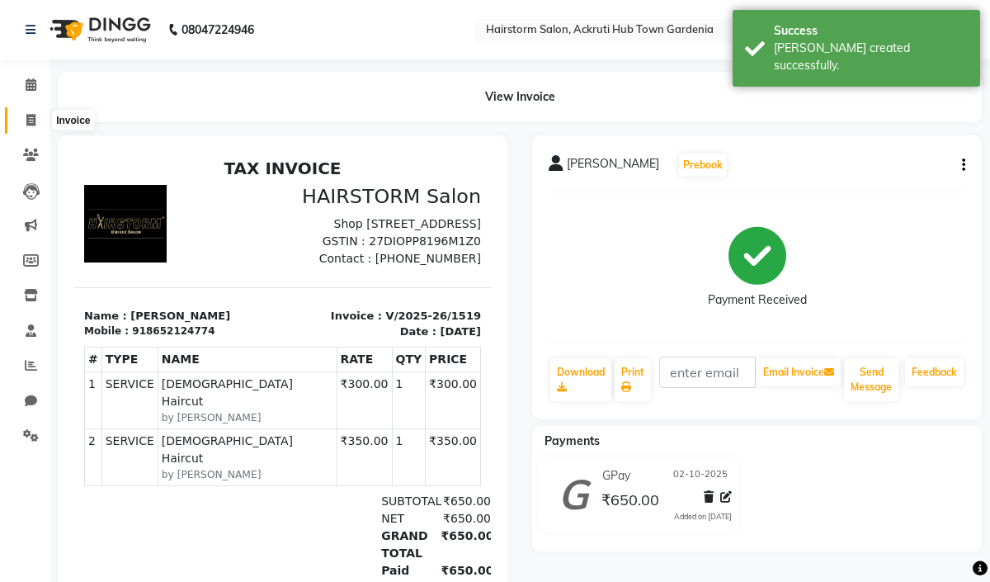
click at [31, 120] on icon at bounding box center [30, 120] width 9 height 12
select select "service"
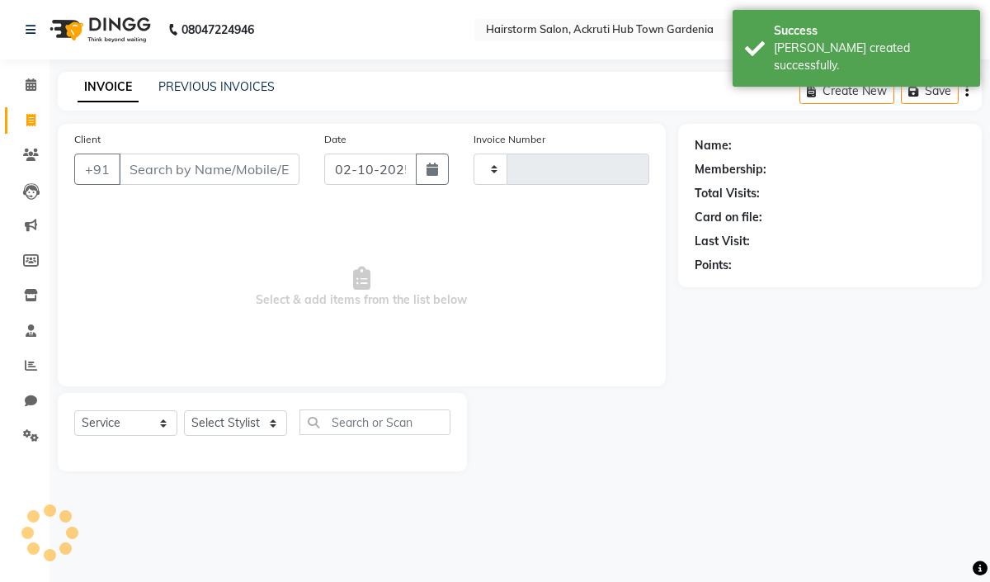
type input "1520"
select select "279"
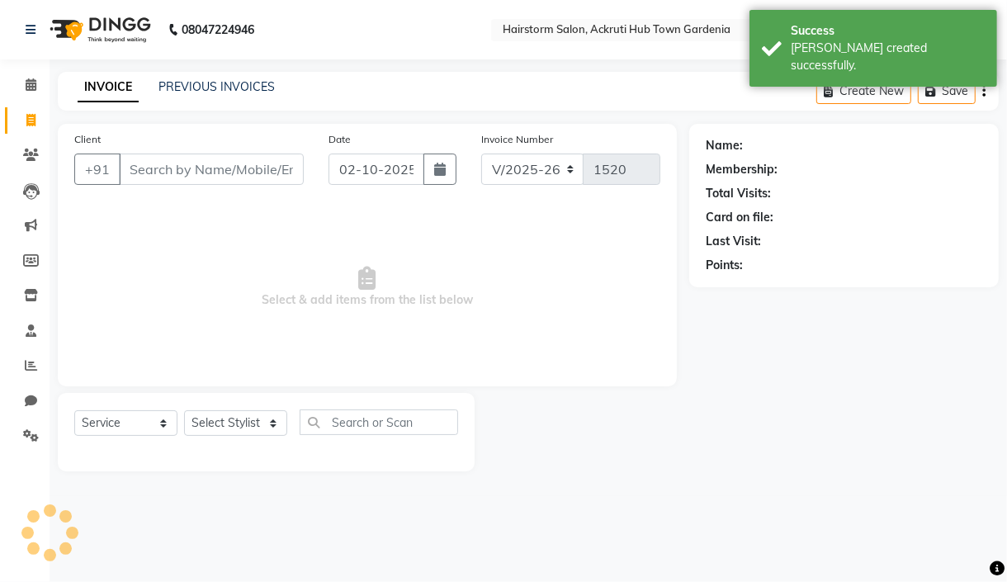
select select "product"
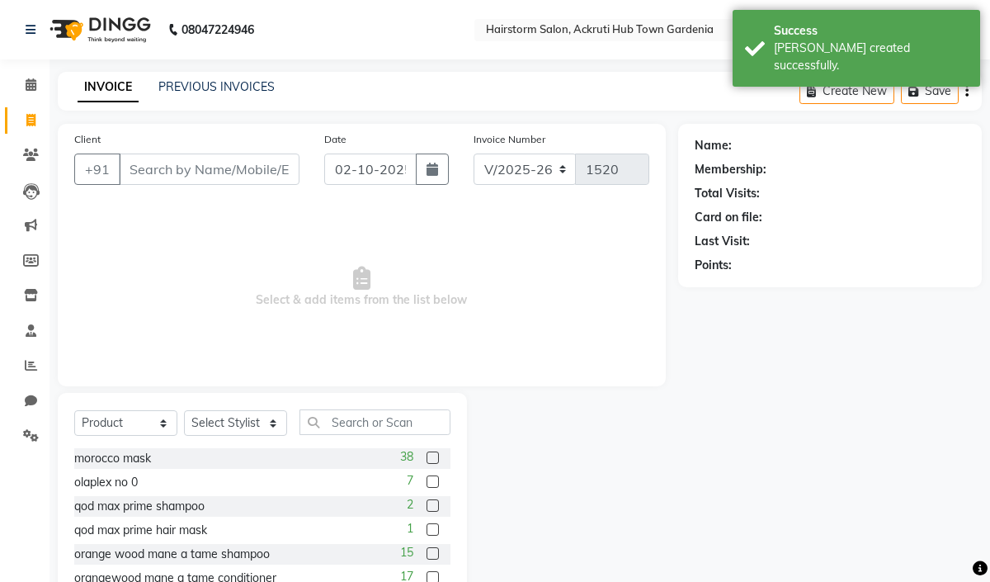
click at [163, 173] on input "Client" at bounding box center [209, 169] width 181 height 31
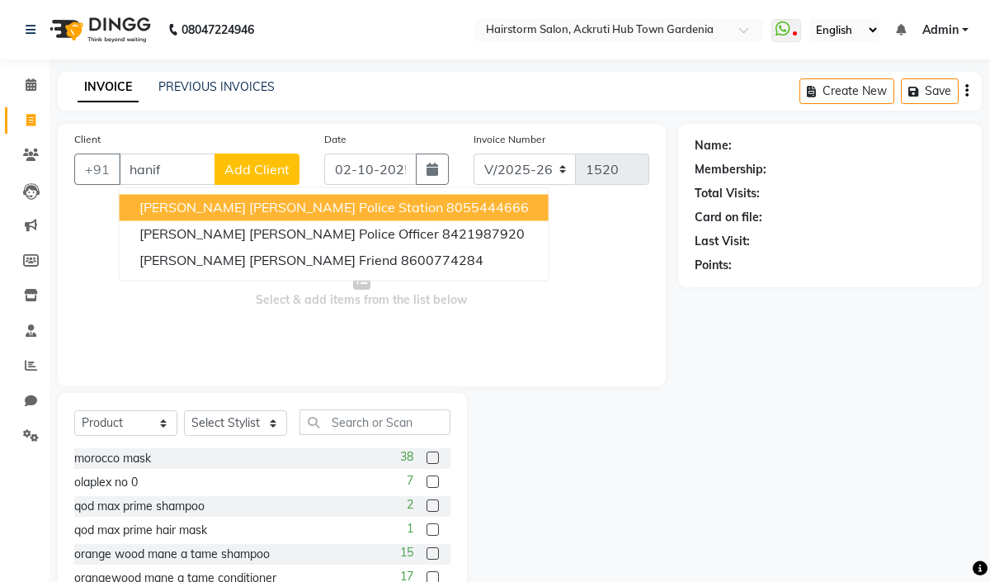
click at [333, 211] on span "Hanif Shaikh Sir Kanakia Police Station" at bounding box center [291, 207] width 304 height 17
type input "8055444666"
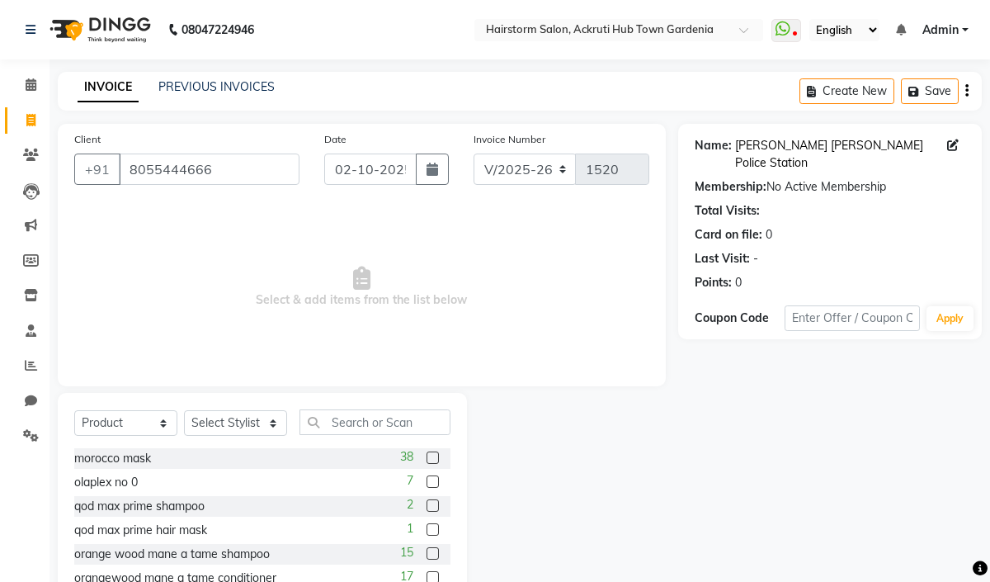
click at [838, 150] on link "Hanif Shaikh Sir Kanakia Police Station" at bounding box center [841, 154] width 212 height 35
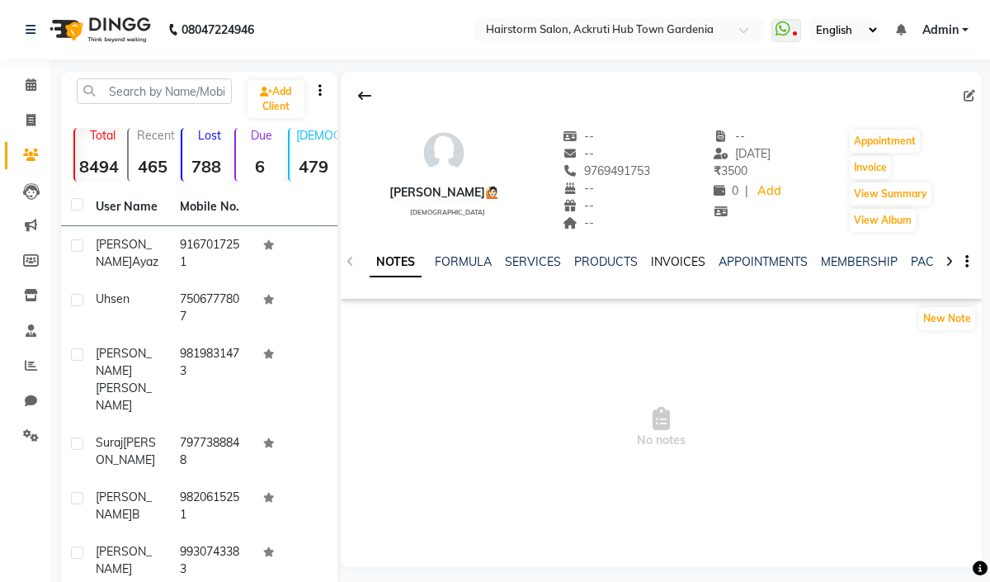
click at [679, 267] on link "INVOICES" at bounding box center [678, 261] width 54 height 15
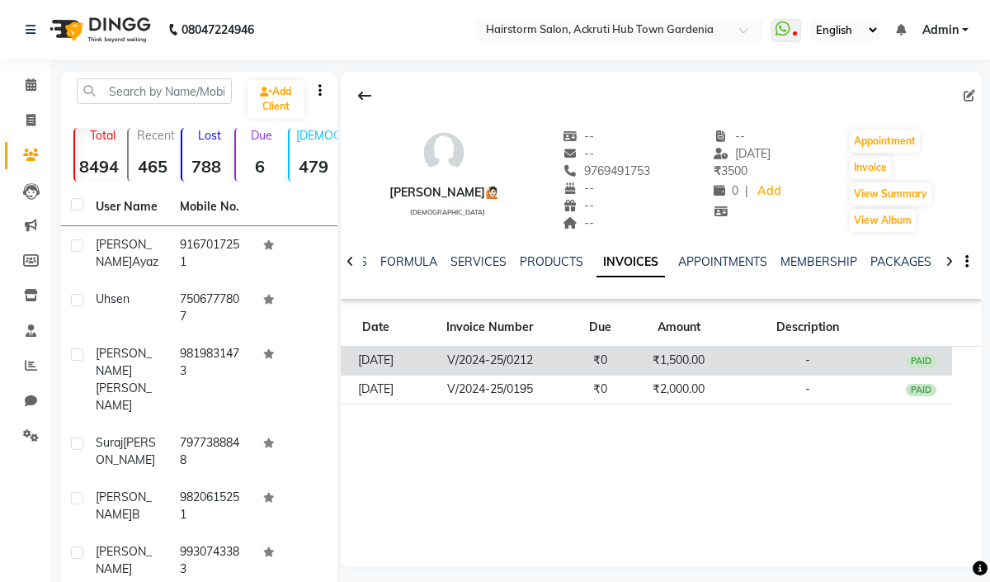
click at [387, 362] on td "[DATE]" at bounding box center [376, 361] width 70 height 29
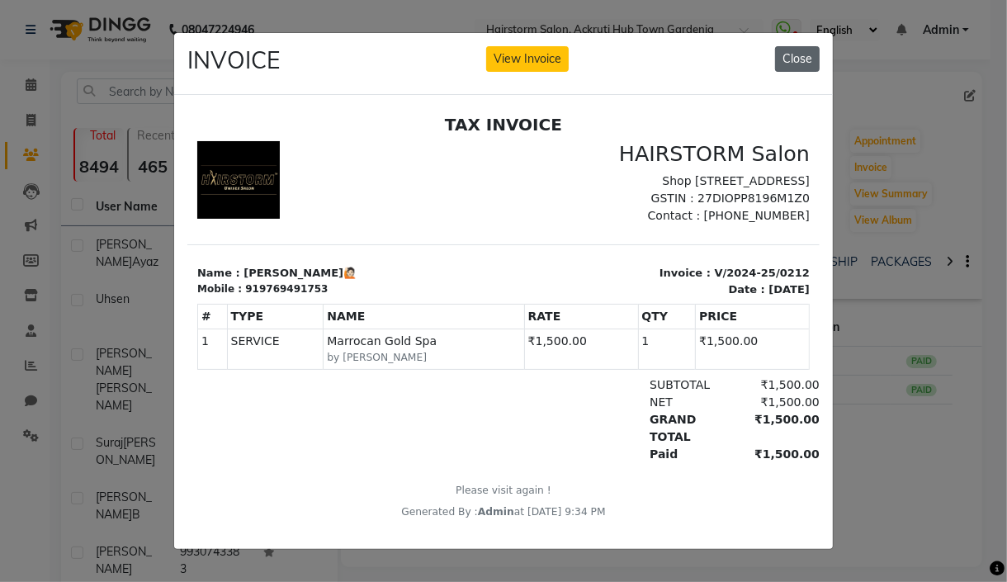
click at [786, 57] on button "Close" at bounding box center [797, 59] width 45 height 26
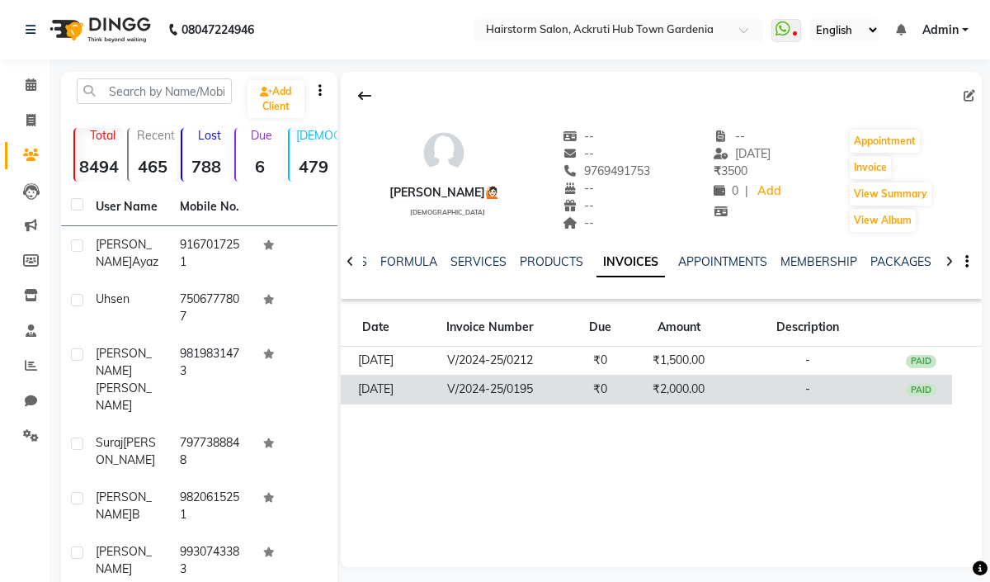
click at [408, 385] on td "[DATE]" at bounding box center [376, 389] width 70 height 29
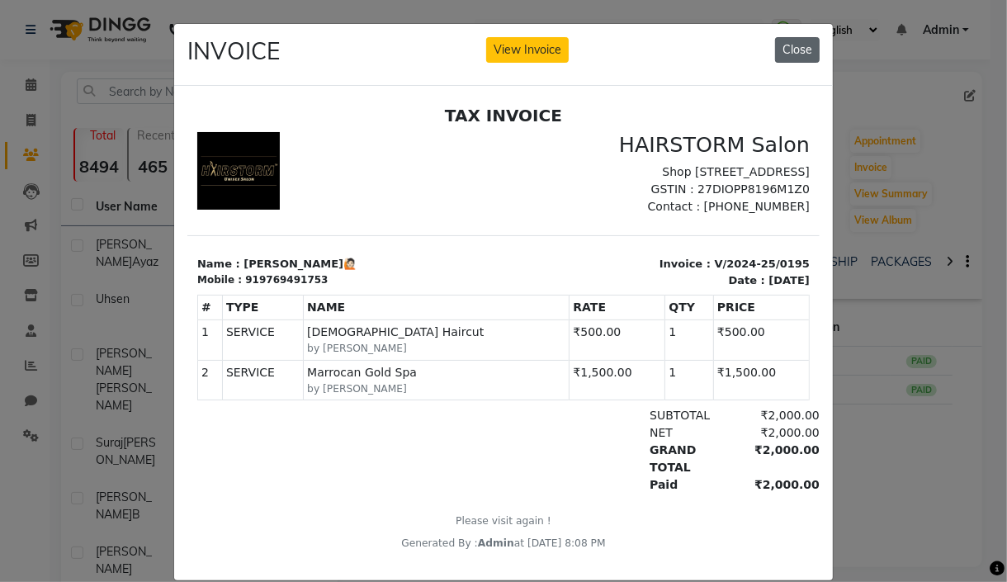
click at [784, 47] on button "Close" at bounding box center [797, 50] width 45 height 26
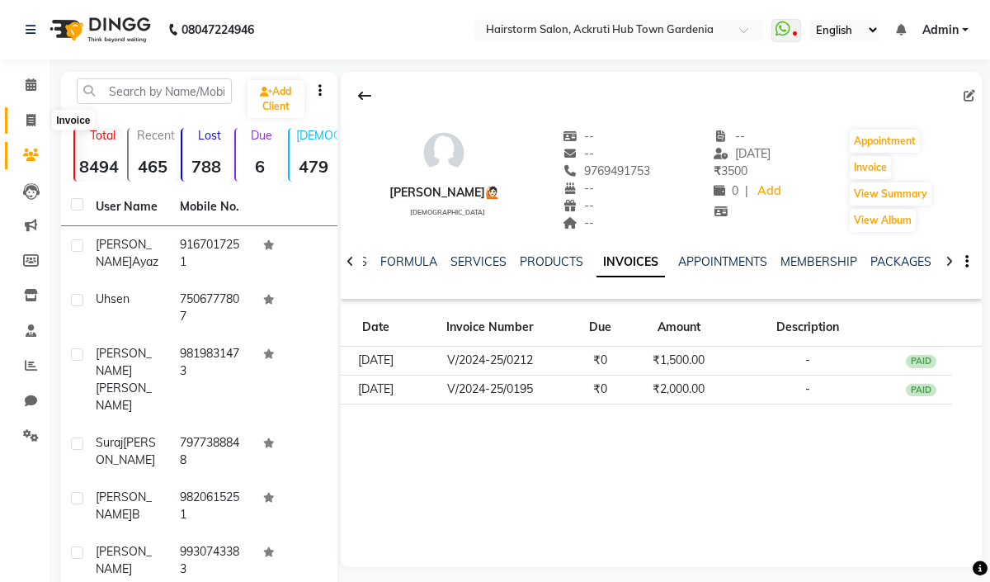
click at [32, 122] on icon at bounding box center [30, 120] width 9 height 12
select select "279"
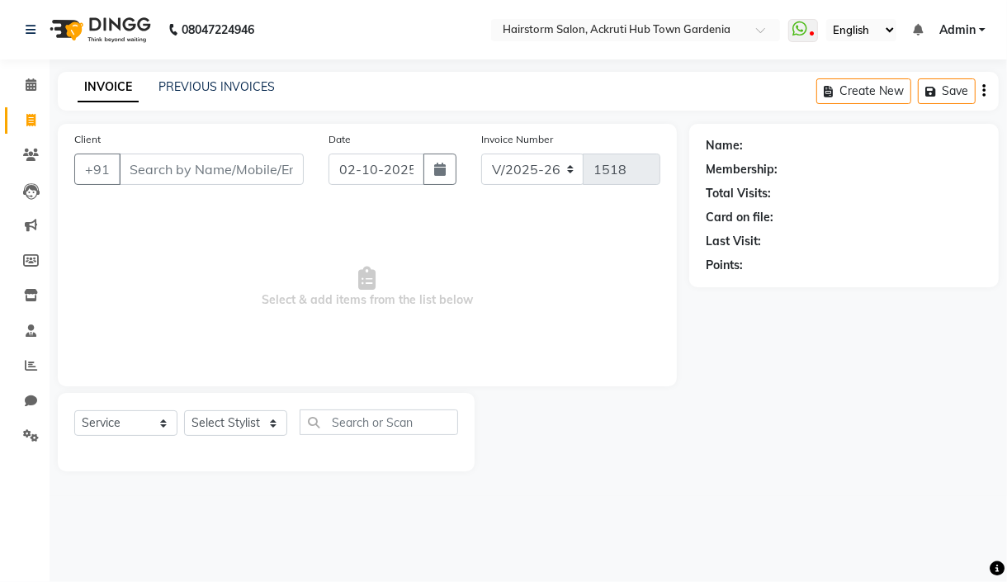
select select "product"
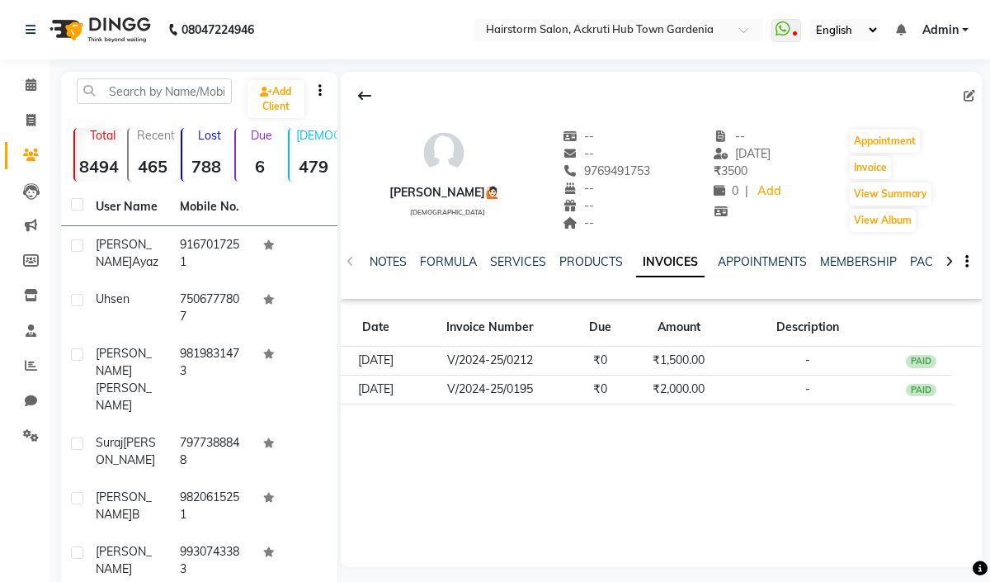
drag, startPoint x: 503, startPoint y: 190, endPoint x: 369, endPoint y: 194, distance: 133.8
click at [369, 194] on div "Chandni Jangid🙋🏻 female -- -- 9769491753 -- -- -- -- 23-11-2024 ₹ 3500 0 | Add …" at bounding box center [661, 172] width 641 height 122
copy div "[PERSON_NAME]🙋🏻"
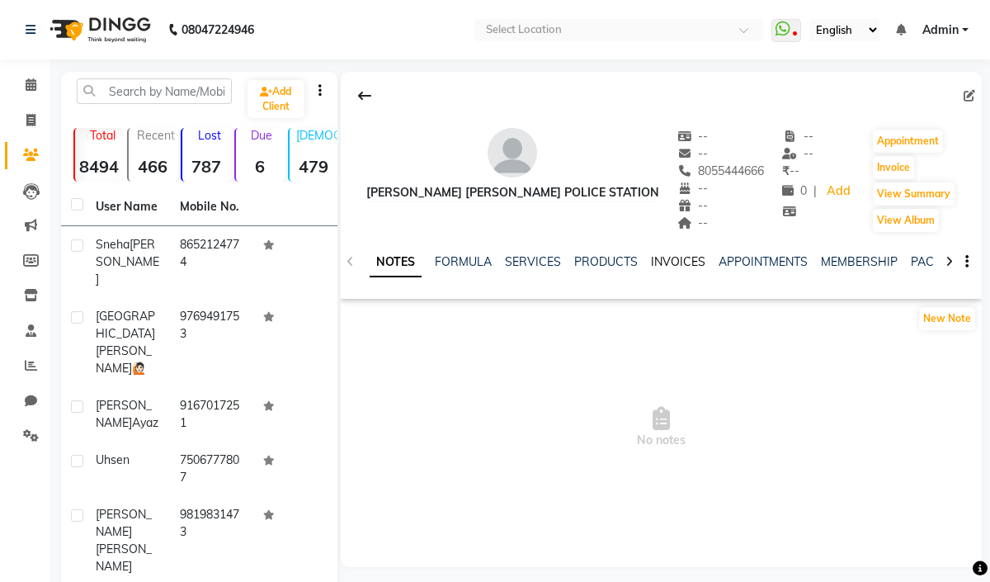
click at [689, 254] on link "INVOICES" at bounding box center [678, 261] width 54 height 15
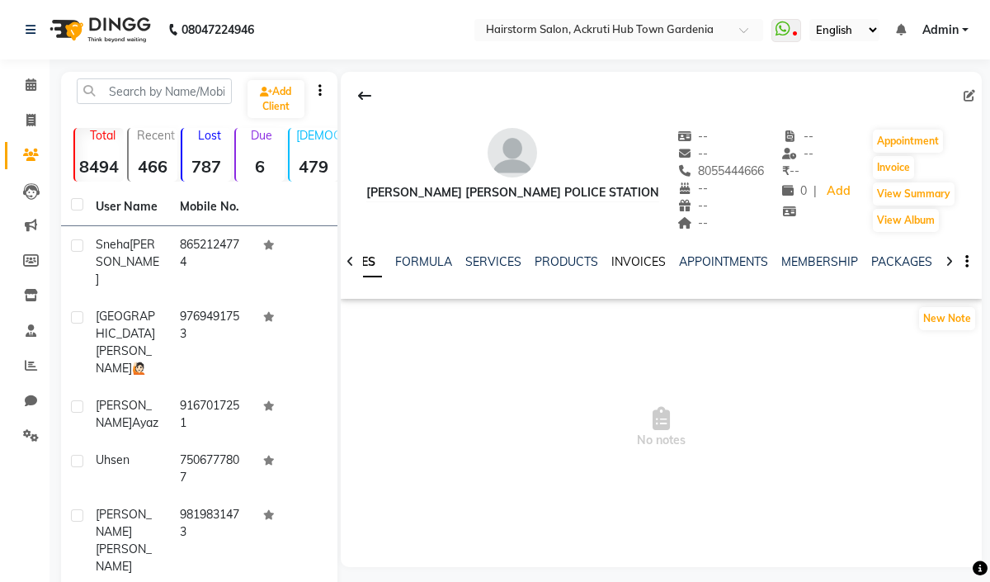
click at [646, 257] on link "INVOICES" at bounding box center [639, 261] width 54 height 15
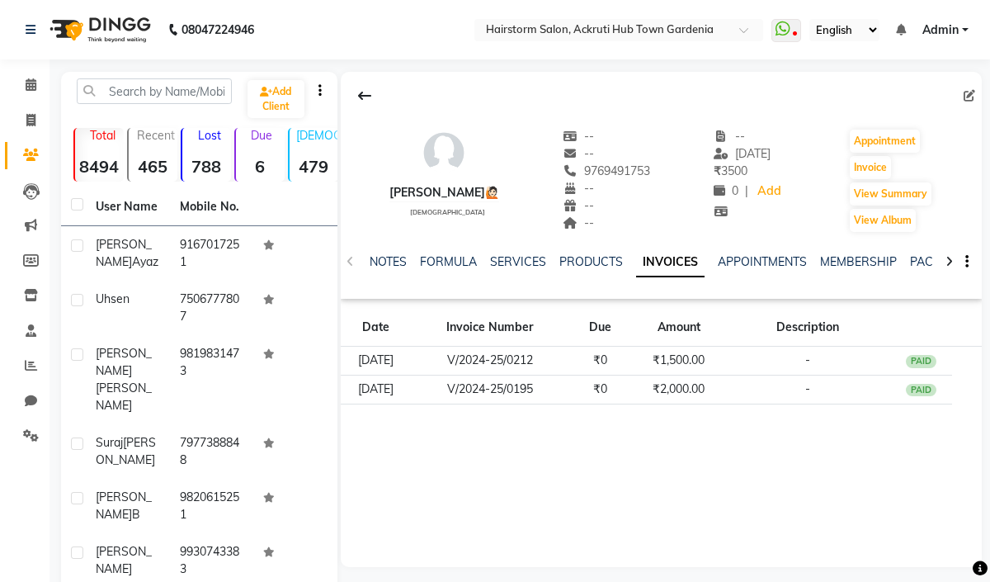
click at [477, 140] on div "[PERSON_NAME]🙋🏻 [DEMOGRAPHIC_DATA]" at bounding box center [445, 181] width 110 height 106
click at [663, 264] on link "INVOICES" at bounding box center [670, 263] width 68 height 30
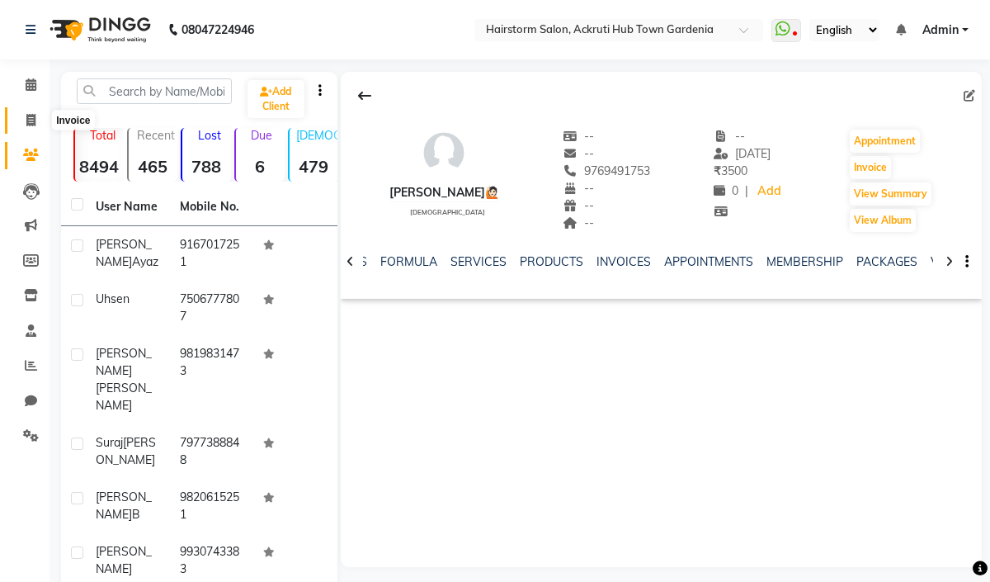
click at [37, 115] on span at bounding box center [31, 120] width 29 height 19
select select "279"
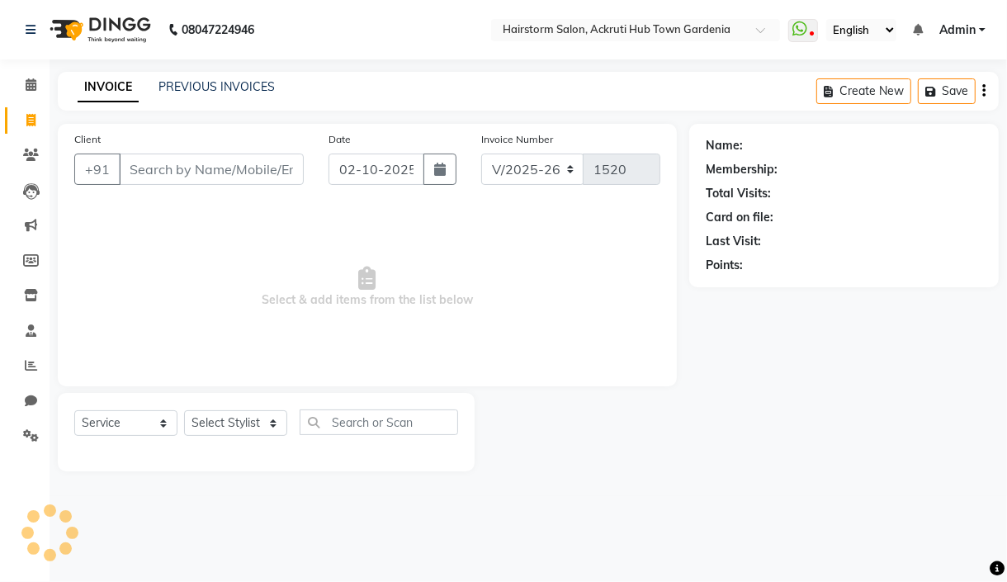
select select "product"
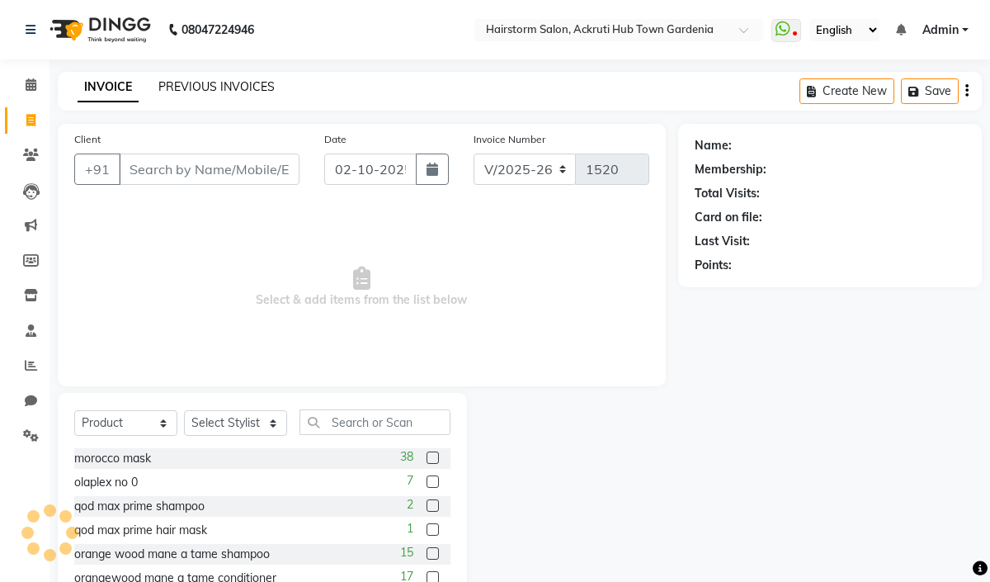
click at [253, 83] on link "PREVIOUS INVOICES" at bounding box center [216, 86] width 116 height 15
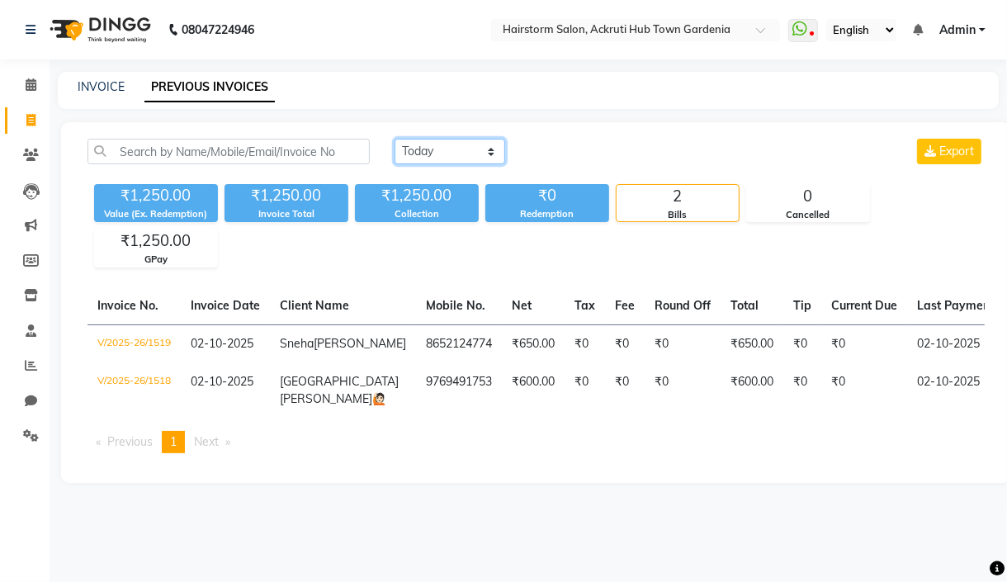
click at [450, 144] on select "[DATE] [DATE] Custom Range" at bounding box center [449, 152] width 111 height 26
